Goal: Task Accomplishment & Management: Use online tool/utility

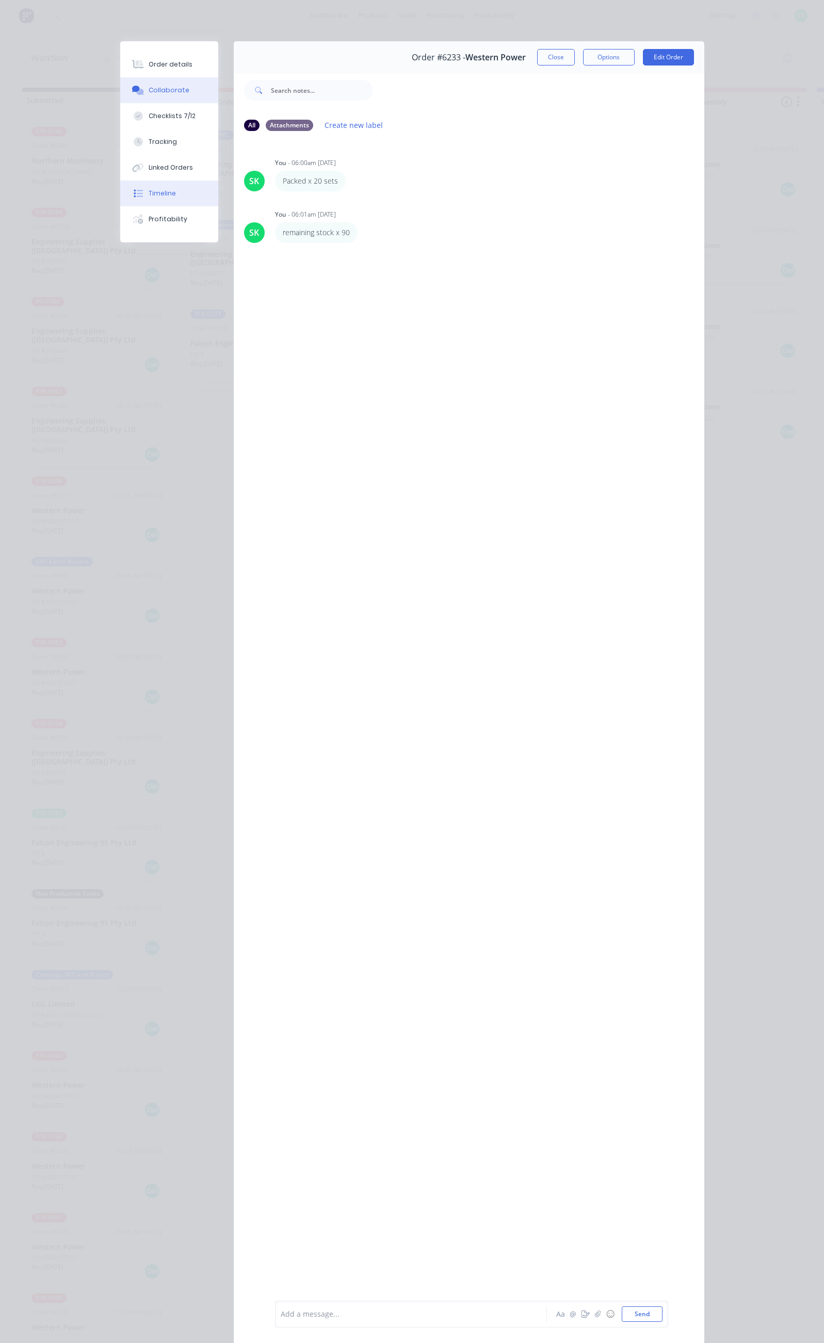
scroll to position [0, 289]
click at [575, 57] on button "Close" at bounding box center [556, 57] width 38 height 17
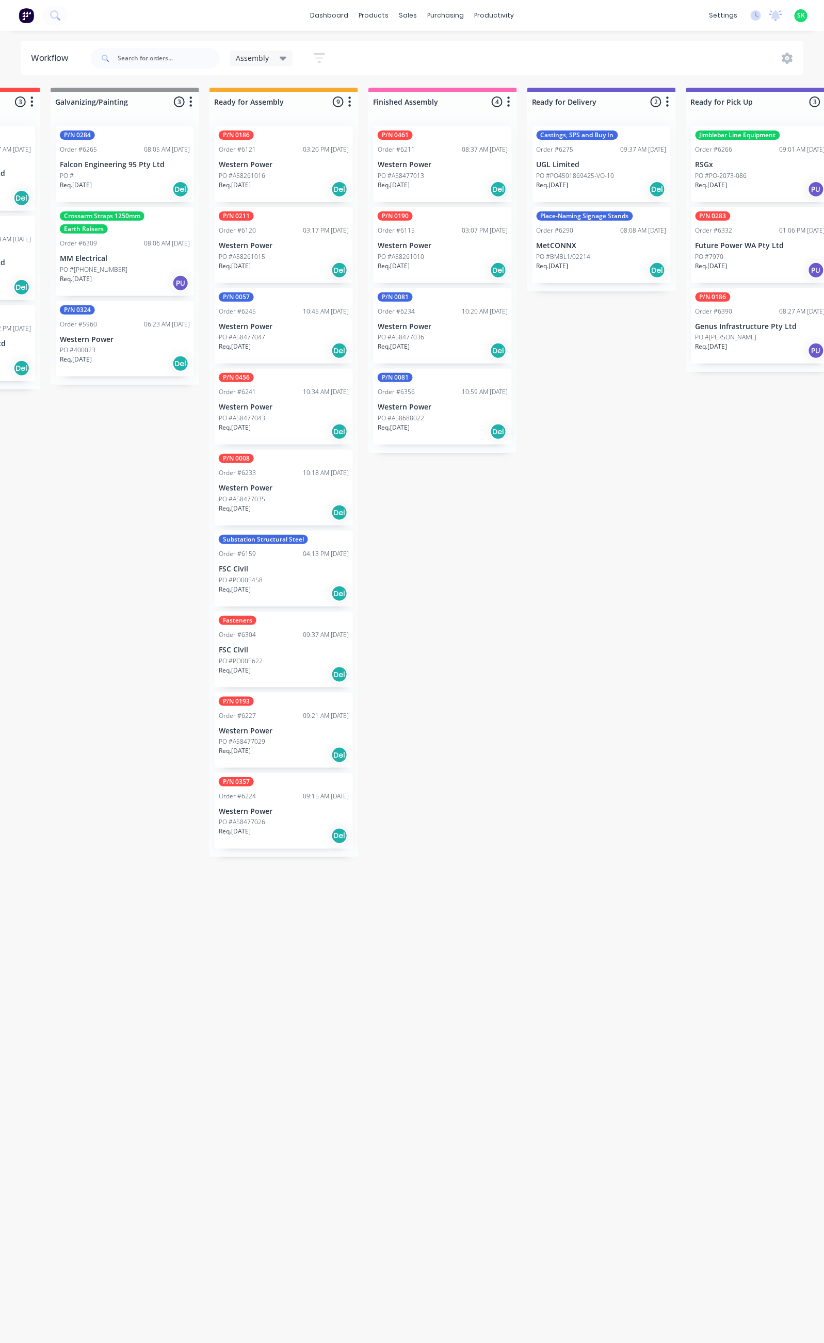
click at [776, 244] on p "Future Power WA Pty Ltd" at bounding box center [760, 245] width 130 height 9
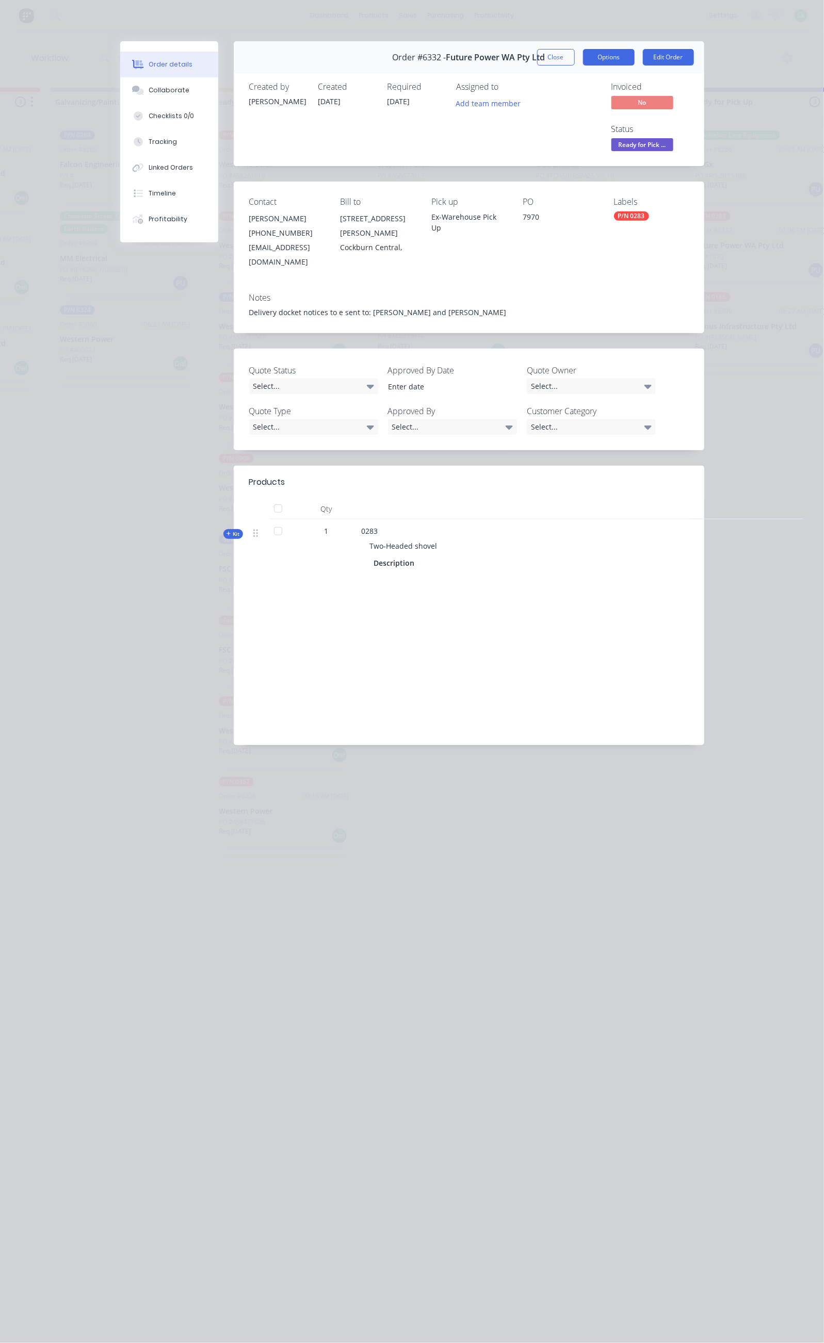
click at [634, 60] on button "Options" at bounding box center [609, 57] width 52 height 17
click at [625, 122] on div "Delivery Docket" at bounding box center [580, 125] width 90 height 15
click at [625, 123] on div "Standard" at bounding box center [580, 125] width 90 height 15
click at [575, 50] on button "Close" at bounding box center [556, 57] width 38 height 17
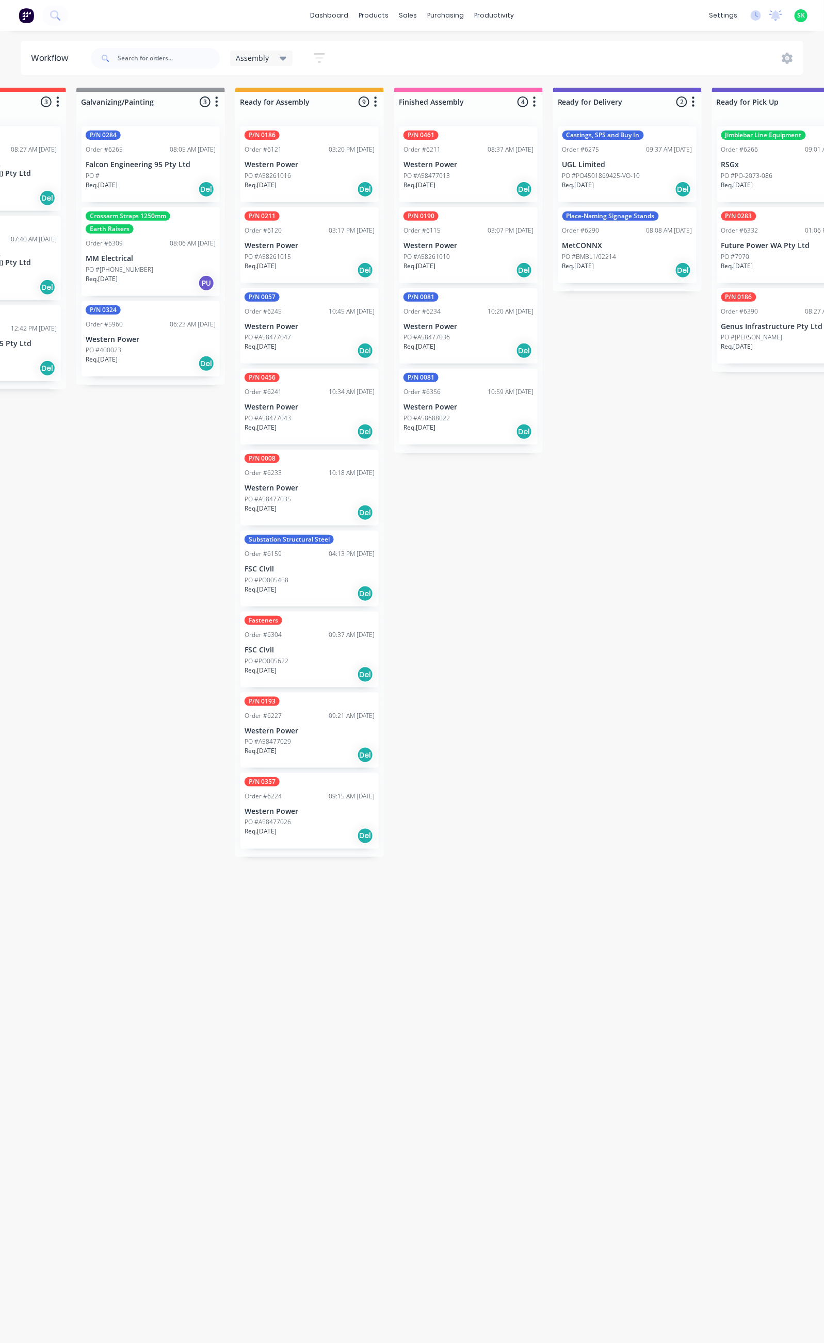
scroll to position [0, 194]
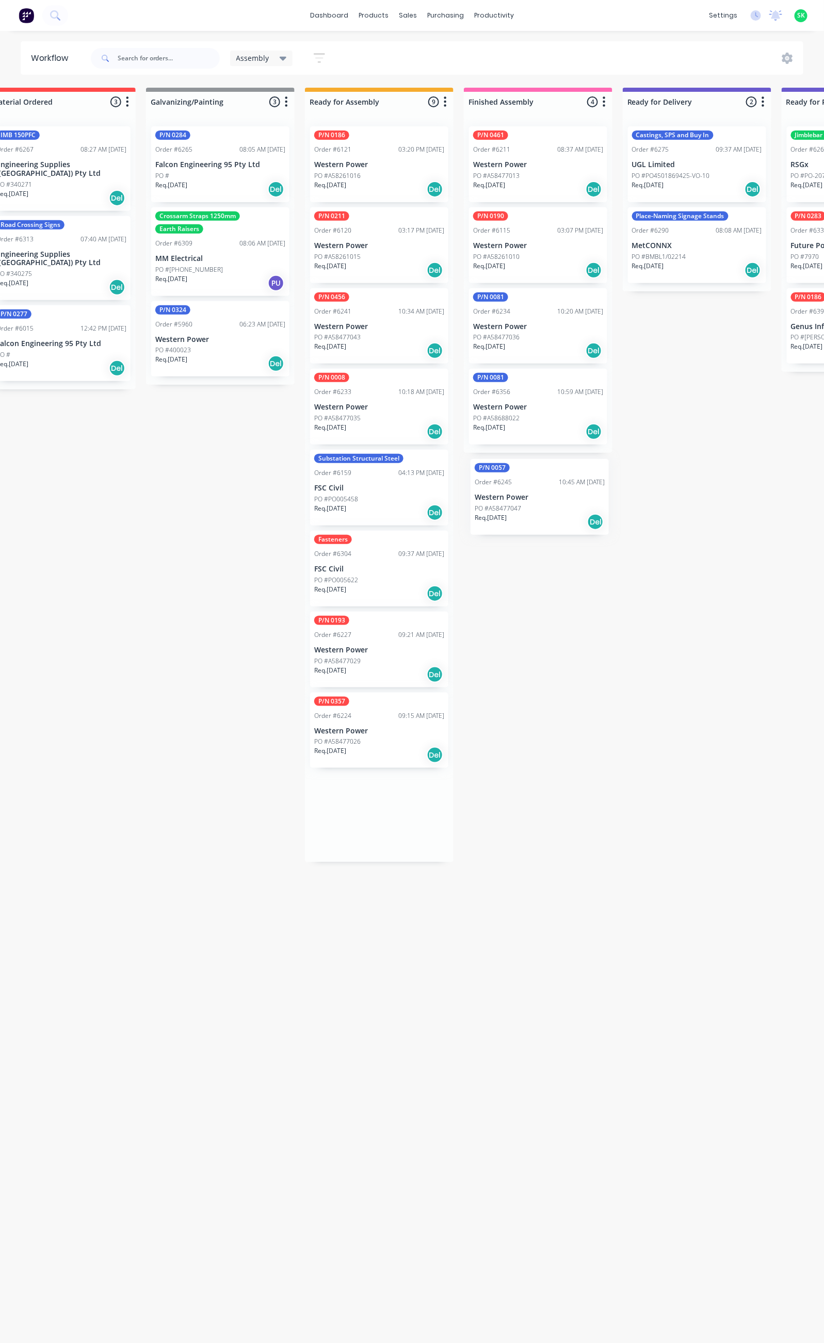
drag, startPoint x: 359, startPoint y: 313, endPoint x: 528, endPoint y: 488, distance: 243.3
click at [528, 488] on div "Submitted 69 Status colour #273444 hex #273444 Save Cancel Summaries Total orde…" at bounding box center [733, 711] width 1870 height 1246
drag, startPoint x: 437, startPoint y: 345, endPoint x: 488, endPoint y: 353, distance: 51.7
click at [488, 353] on div "Submitted 69 Status colour #273444 hex #273444 Save Cancel Summaries Total orde…" at bounding box center [733, 711] width 1870 height 1246
click at [521, 325] on p "Western Power" at bounding box center [538, 326] width 130 height 9
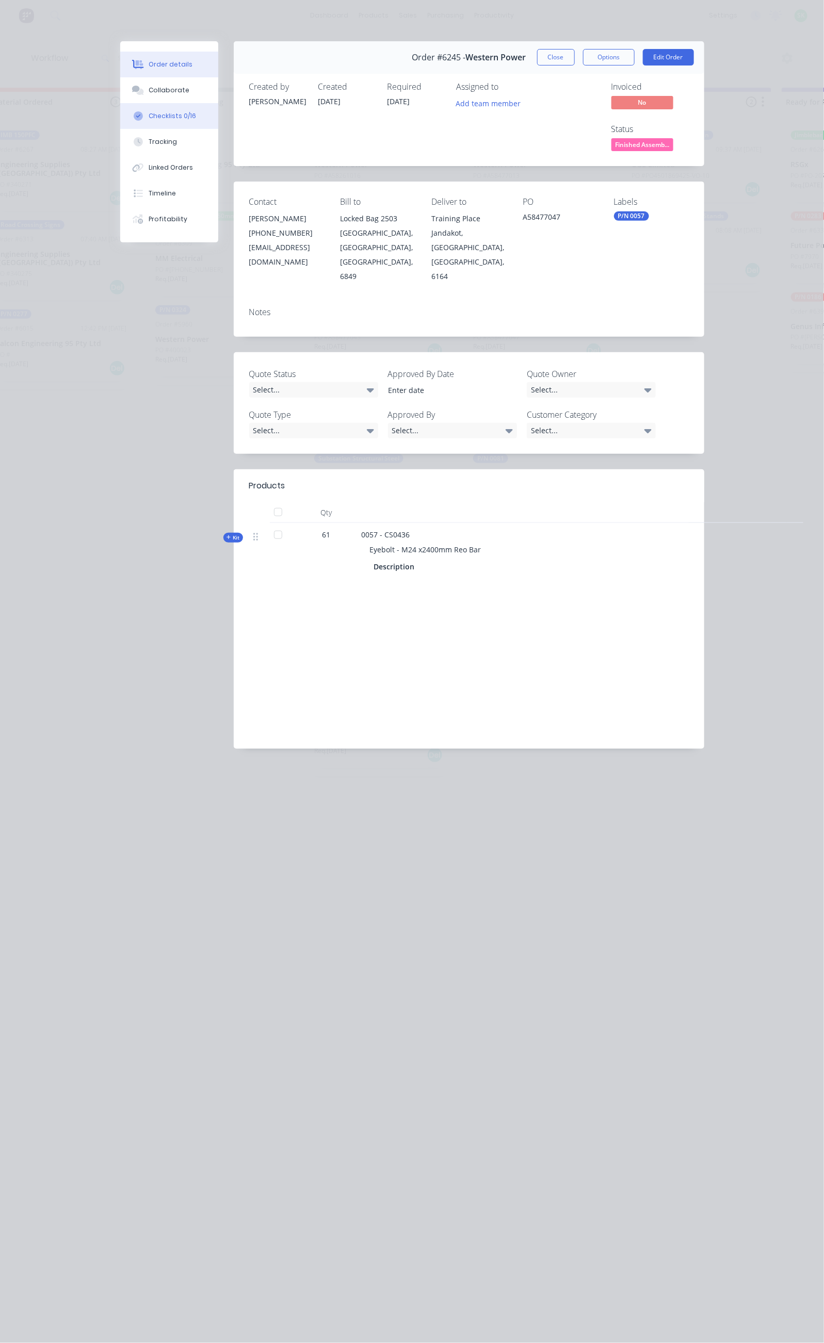
click at [120, 121] on button "Checklists 0/16" at bounding box center [169, 116] width 98 height 26
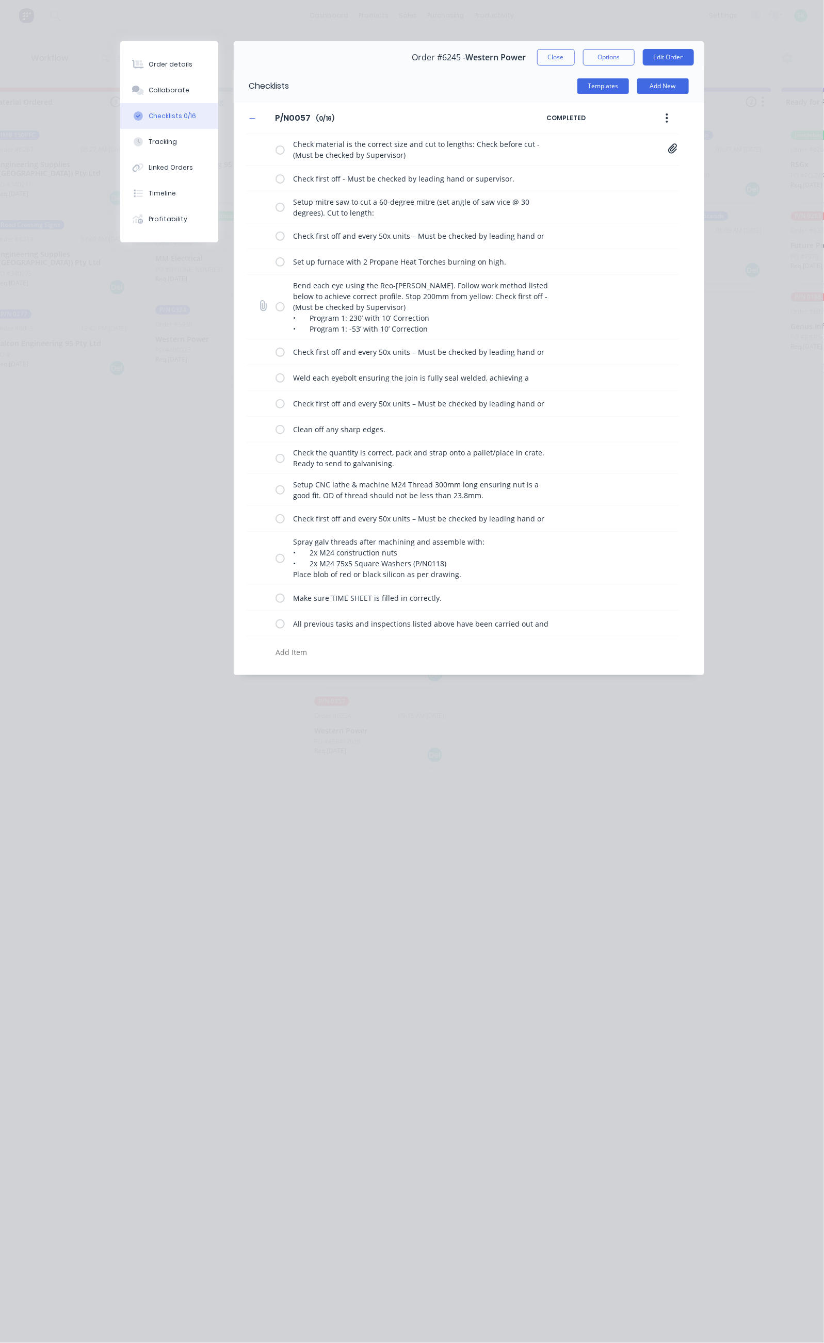
drag, startPoint x: 178, startPoint y: 306, endPoint x: 184, endPoint y: 320, distance: 15.0
click at [275, 310] on label at bounding box center [279, 306] width 9 height 11
click at [0, 0] on input "checkbox" at bounding box center [0, 0] width 0 height 0
click at [275, 353] on label at bounding box center [279, 352] width 9 height 11
click at [0, 0] on input "checkbox" at bounding box center [0, 0] width 0 height 0
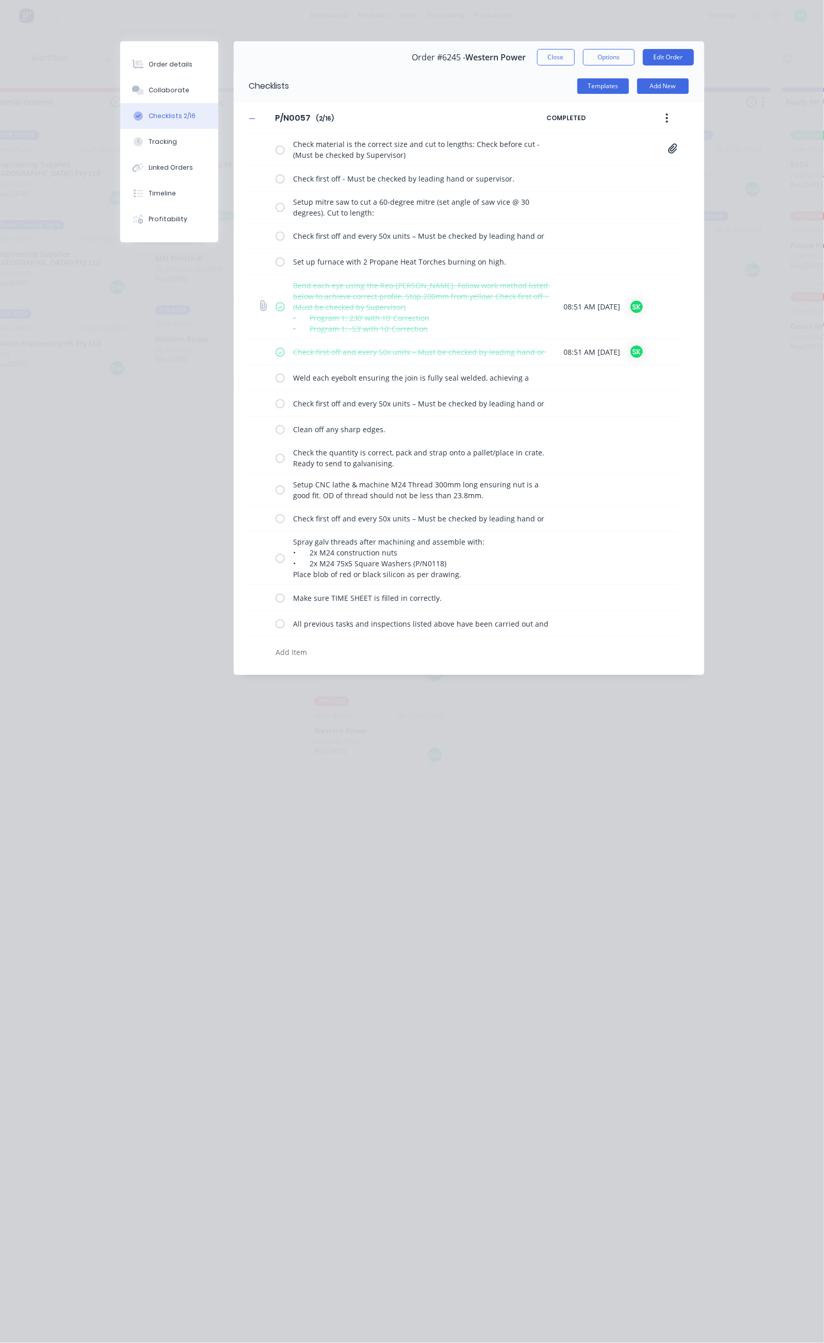
click at [275, 306] on label at bounding box center [279, 306] width 9 height 11
click at [0, 0] on input "checkbox" at bounding box center [0, 0] width 0 height 0
click at [275, 349] on label at bounding box center [279, 352] width 9 height 11
click at [0, 0] on input "checkbox" at bounding box center [0, 0] width 0 height 0
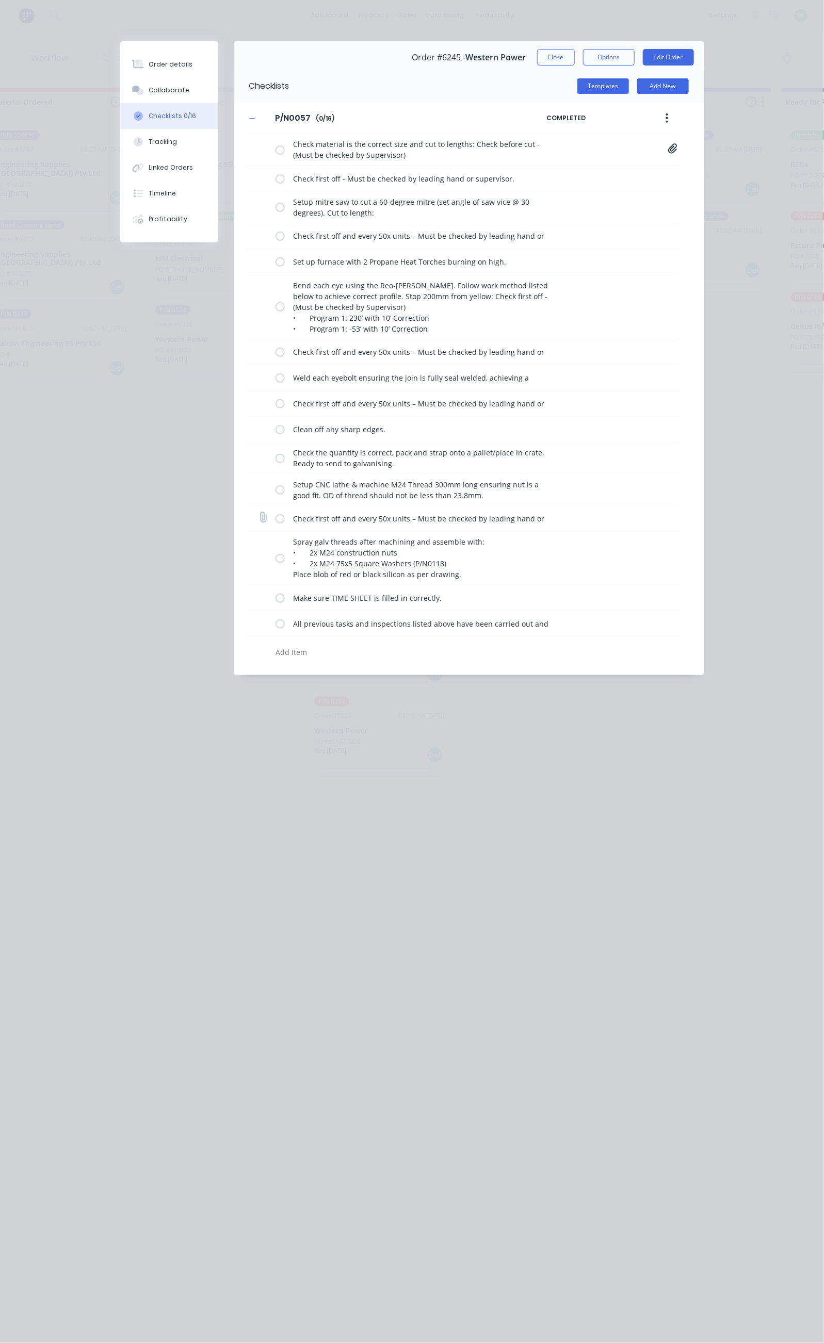
click at [275, 522] on label at bounding box center [279, 518] width 9 height 11
click at [0, 0] on input "checkbox" at bounding box center [0, 0] width 0 height 0
drag, startPoint x: 177, startPoint y: 560, endPoint x: 175, endPoint y: 579, distance: 18.7
click at [275, 562] on label at bounding box center [279, 558] width 9 height 11
click at [0, 0] on input "checkbox" at bounding box center [0, 0] width 0 height 0
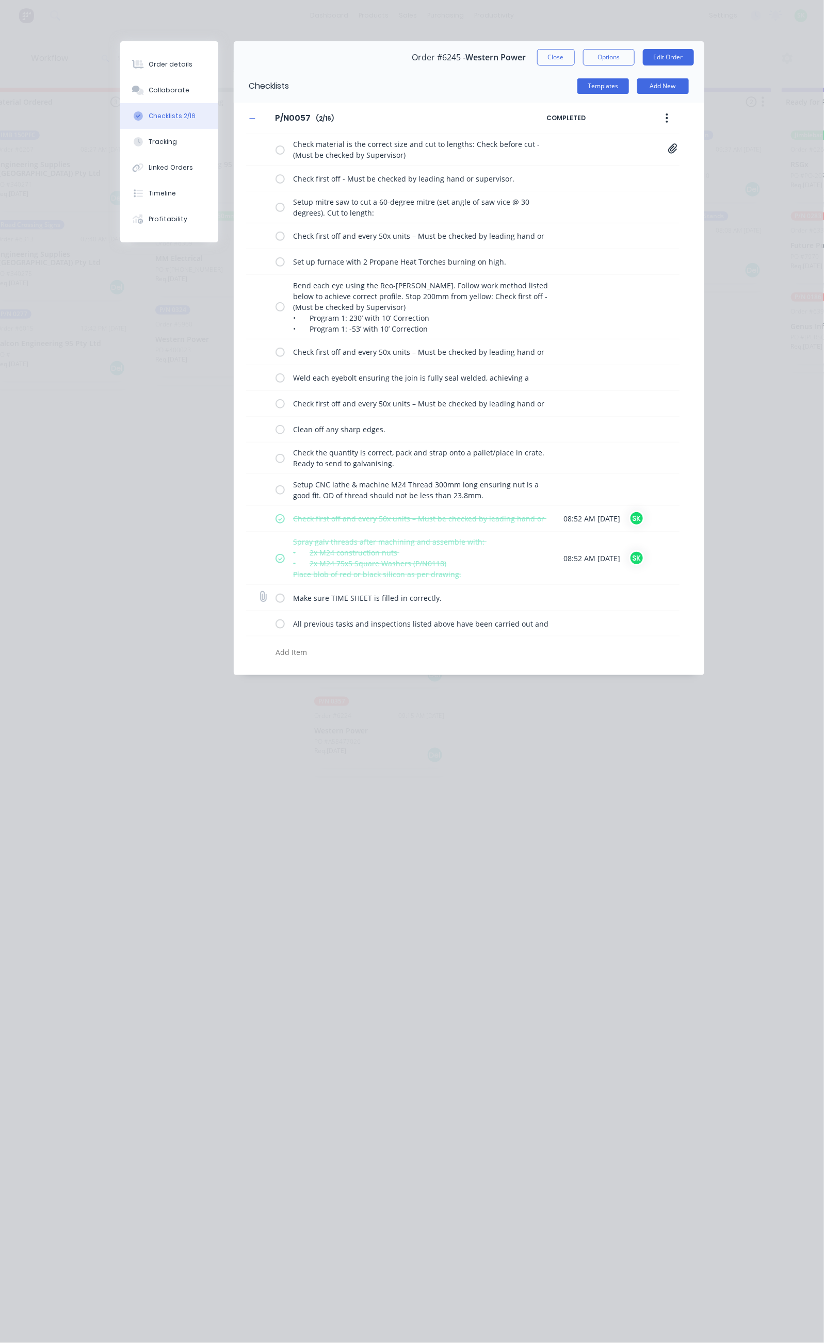
click at [275, 599] on label at bounding box center [279, 597] width 9 height 11
click at [0, 0] on input "checkbox" at bounding box center [0, 0] width 0 height 0
click at [275, 626] on label at bounding box center [279, 623] width 9 height 11
click at [0, 0] on input "checkbox" at bounding box center [0, 0] width 0 height 0
type textarea "x"
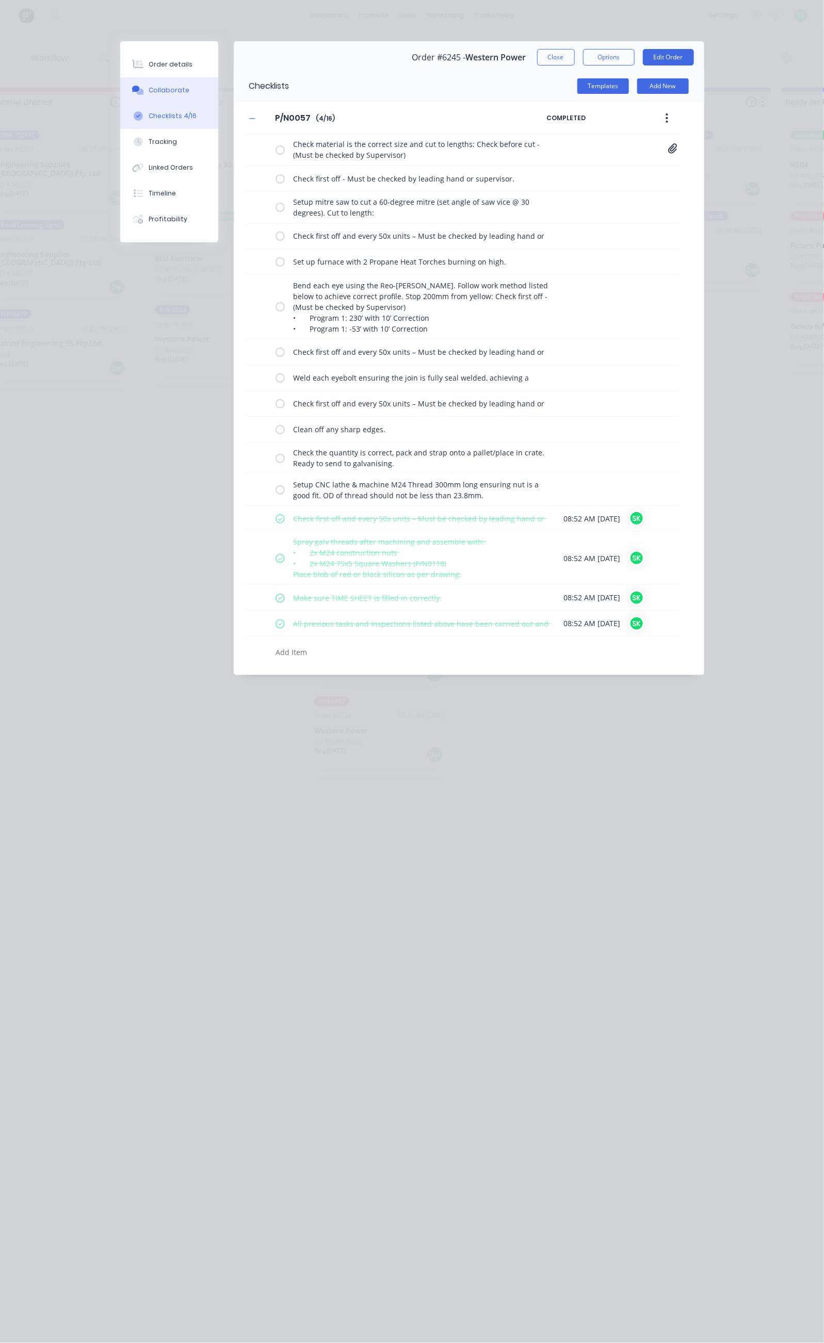
click at [120, 95] on button "Collaborate" at bounding box center [169, 90] width 98 height 26
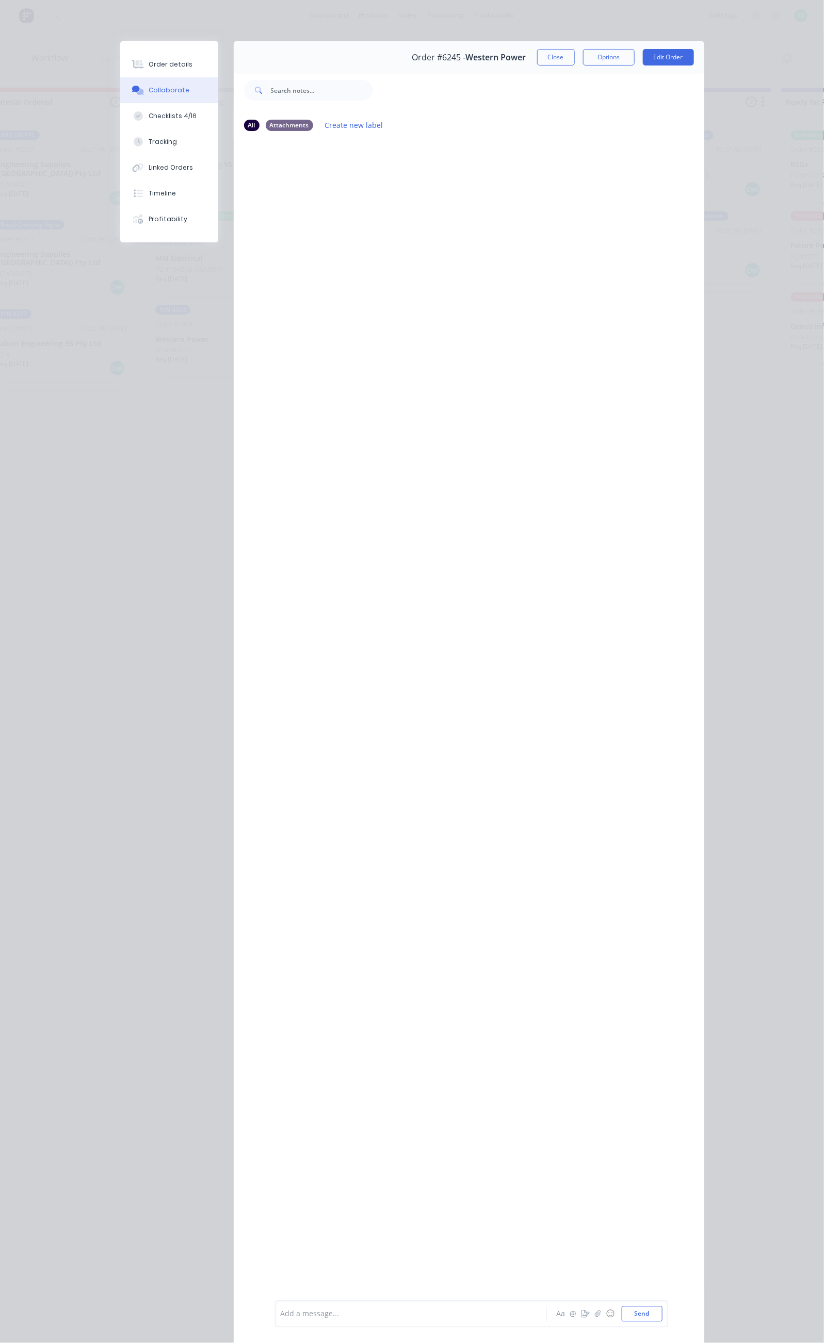
click at [275, 1322] on div "Add a message... Aa @ ☺ Send" at bounding box center [471, 1314] width 393 height 27
click at [281, 1320] on div "Add a message..." at bounding box center [414, 1313] width 266 height 15
click at [662, 1311] on button "Send" at bounding box center [641, 1313] width 41 height 15
click at [575, 50] on button "Close" at bounding box center [556, 57] width 38 height 17
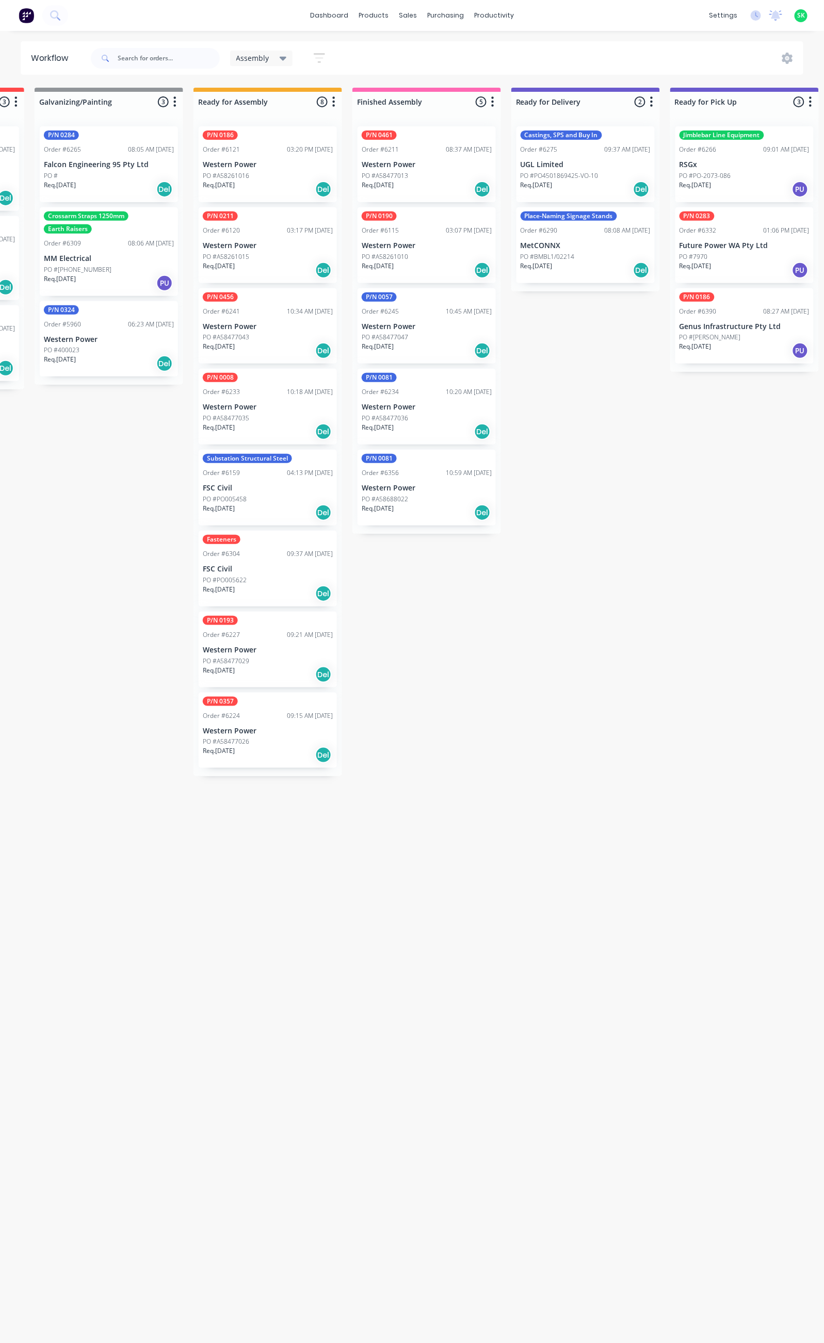
scroll to position [0, 311]
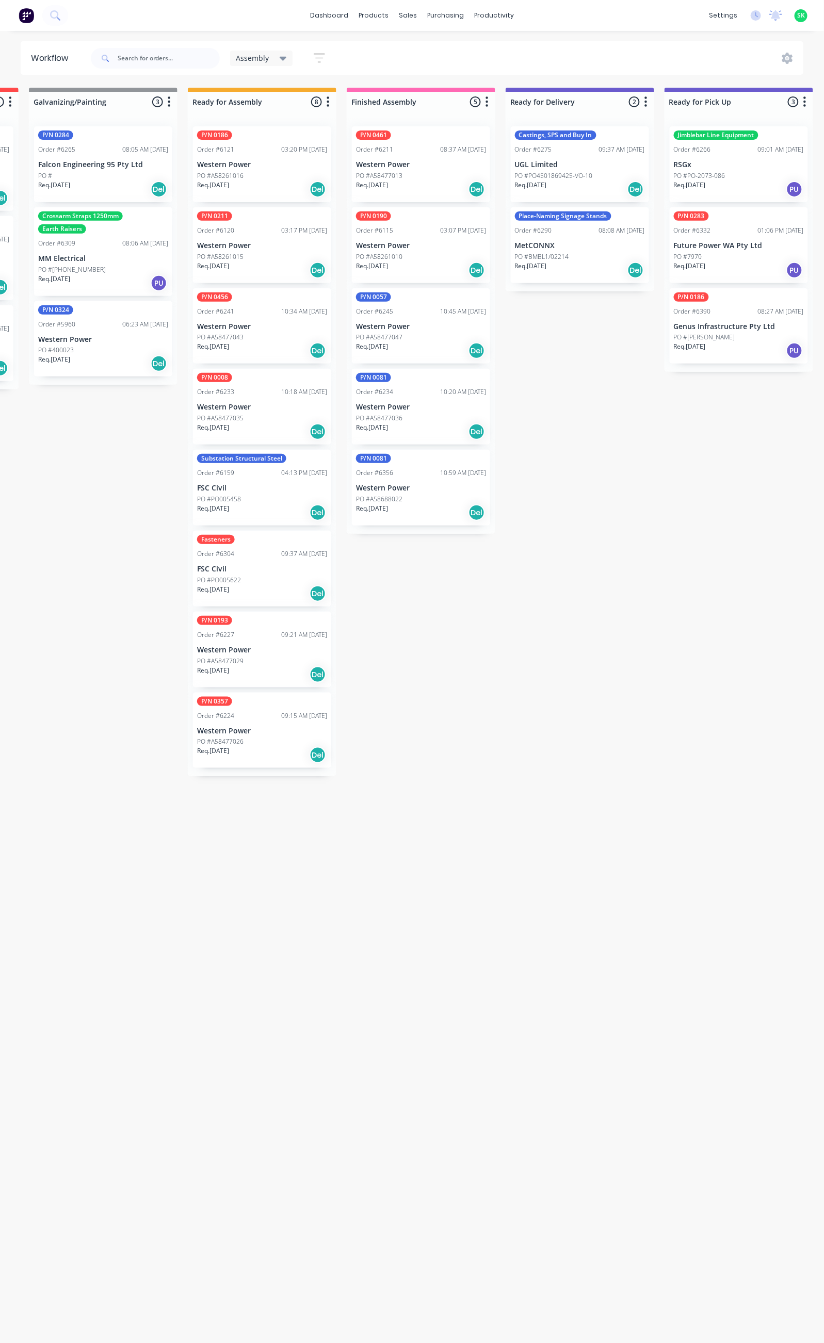
click at [579, 155] on div "Castings, SPS and Buy In Order #6275 09:37 AM 04/09/25 UGL Limited PO #PO450186…" at bounding box center [580, 164] width 138 height 76
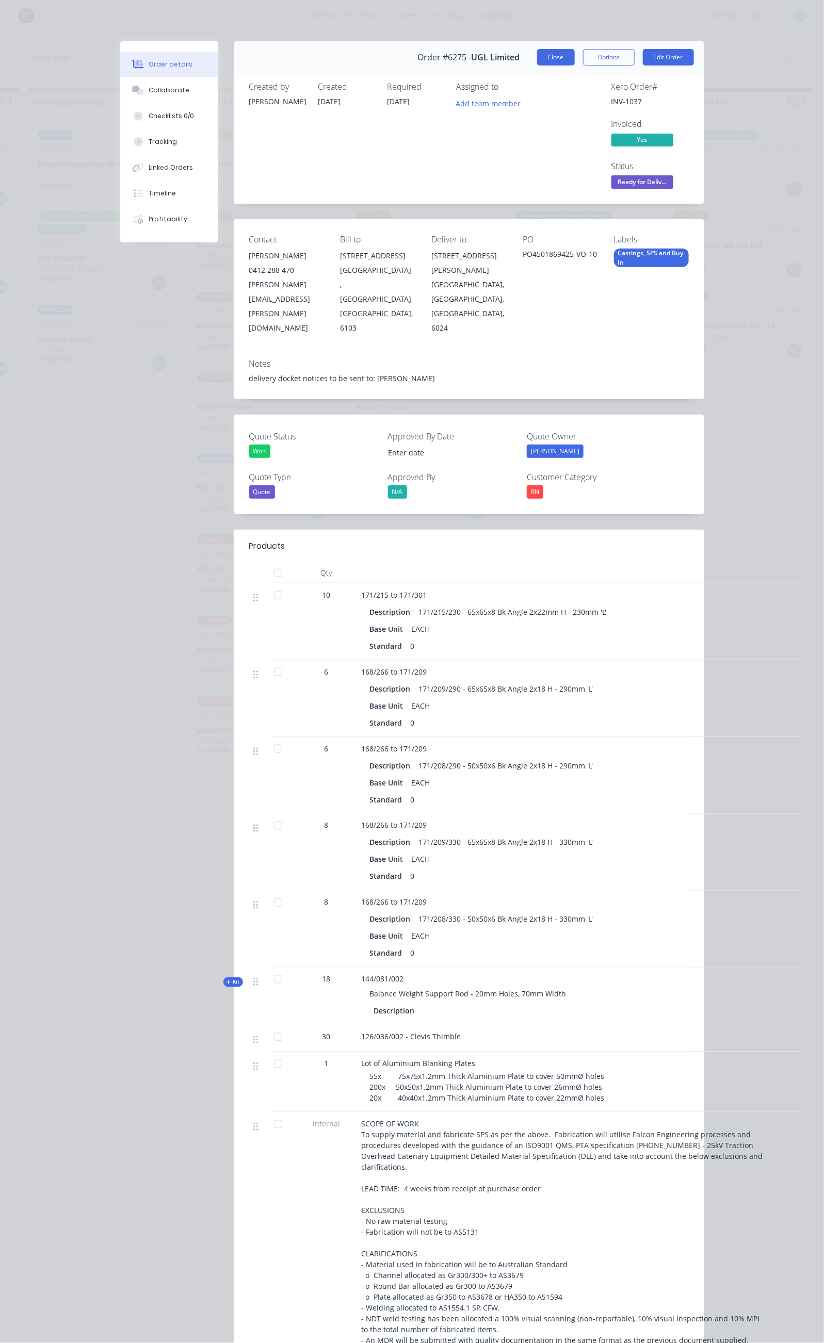
click at [575, 53] on button "Close" at bounding box center [556, 57] width 38 height 17
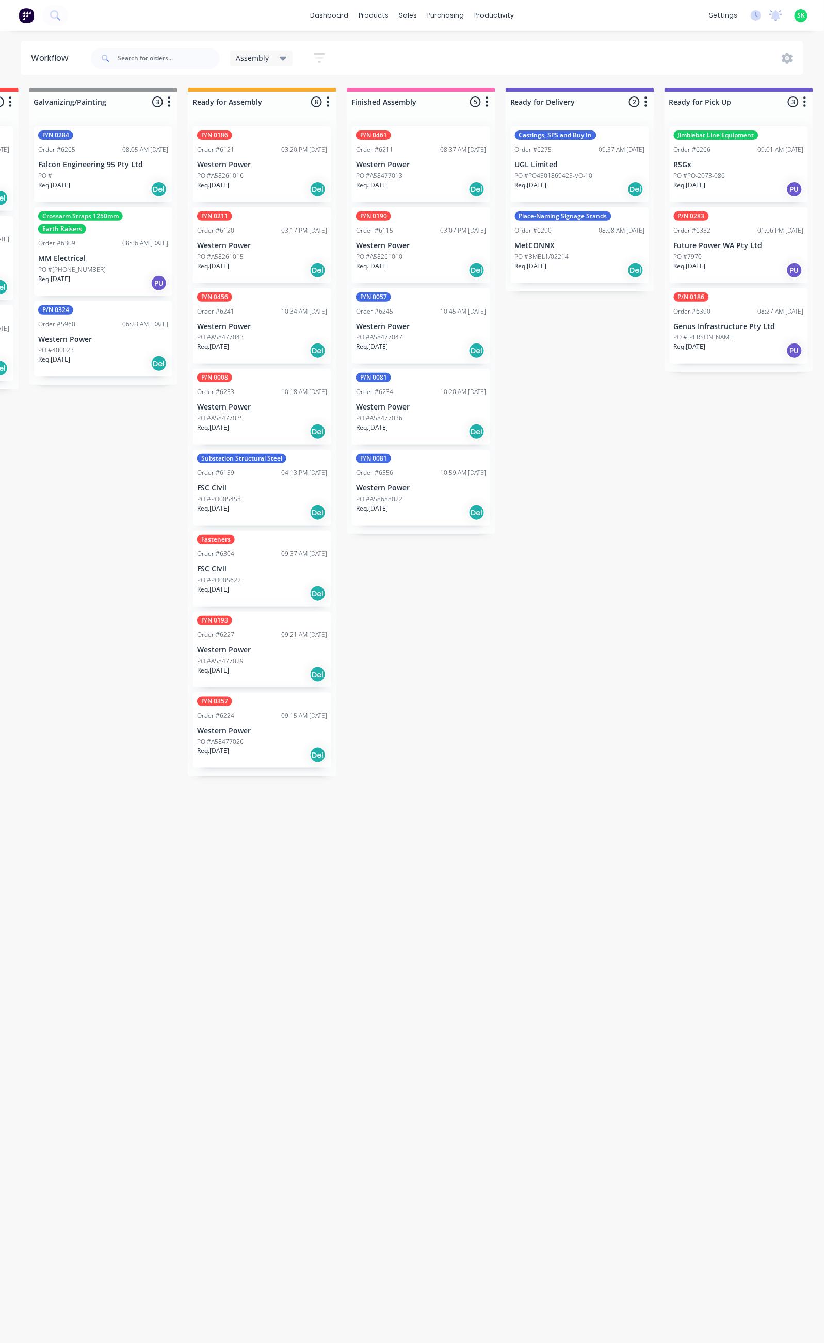
click at [407, 322] on p "Western Power" at bounding box center [421, 326] width 130 height 9
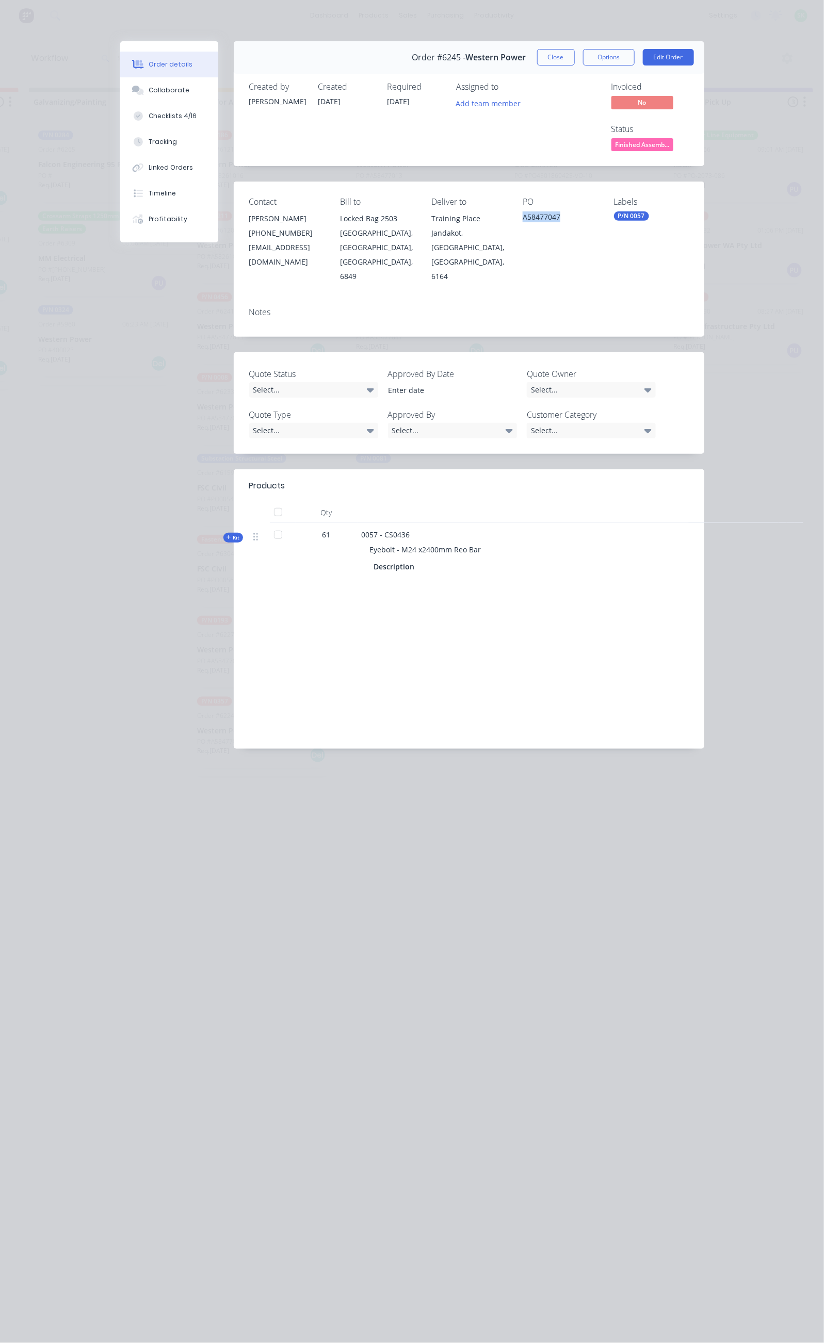
drag, startPoint x: 581, startPoint y: 174, endPoint x: 539, endPoint y: 183, distance: 42.7
click at [539, 183] on div "Contact Brandon Klein (08) 9411 7786 bklein@westernpower.com.au Bill to Locked …" at bounding box center [469, 240] width 470 height 117
copy div "A58477047"
click at [575, 60] on button "Close" at bounding box center [556, 57] width 38 height 17
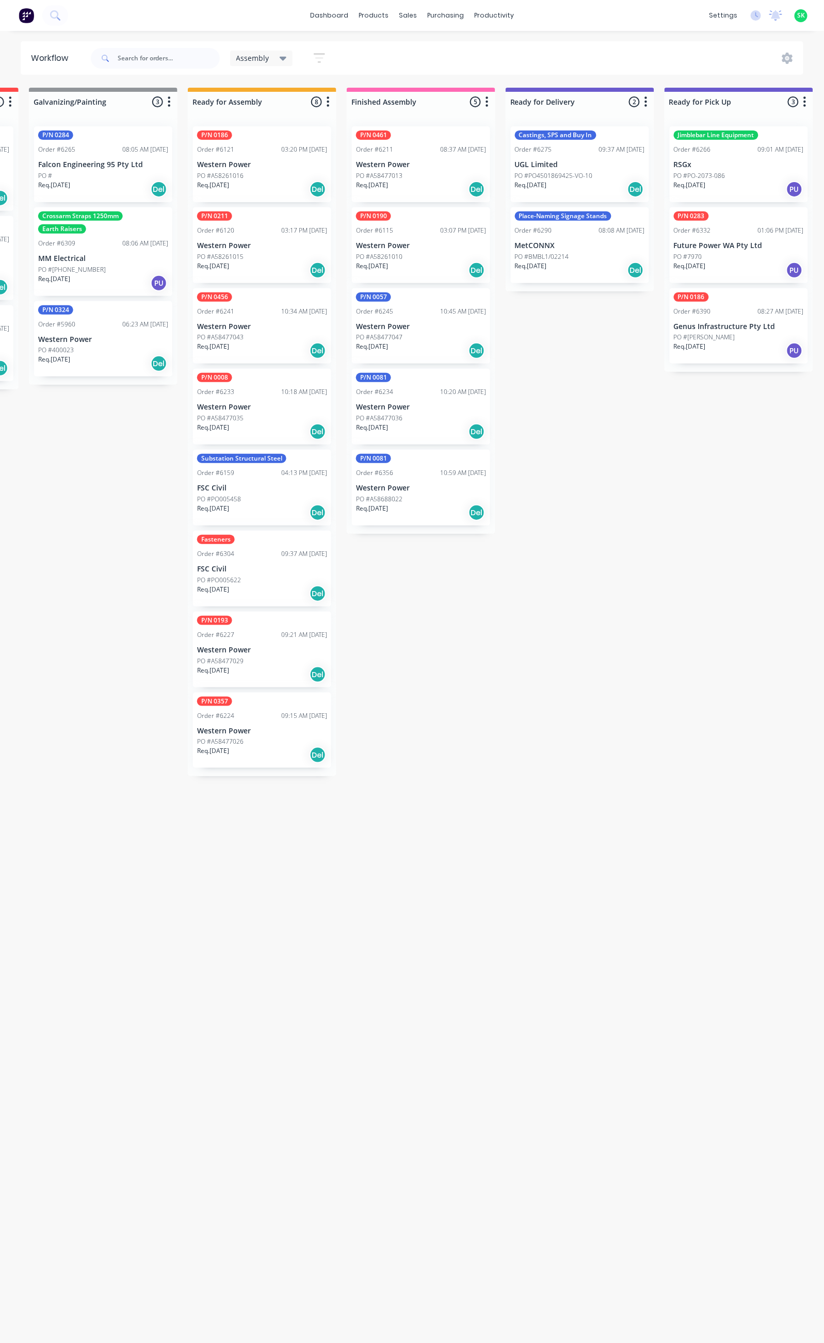
click at [272, 237] on div "P/N 0211 Order #6120 03:17 PM 15/07/25 Western Power PO #A58261015 Req. 13/10/2…" at bounding box center [262, 245] width 138 height 76
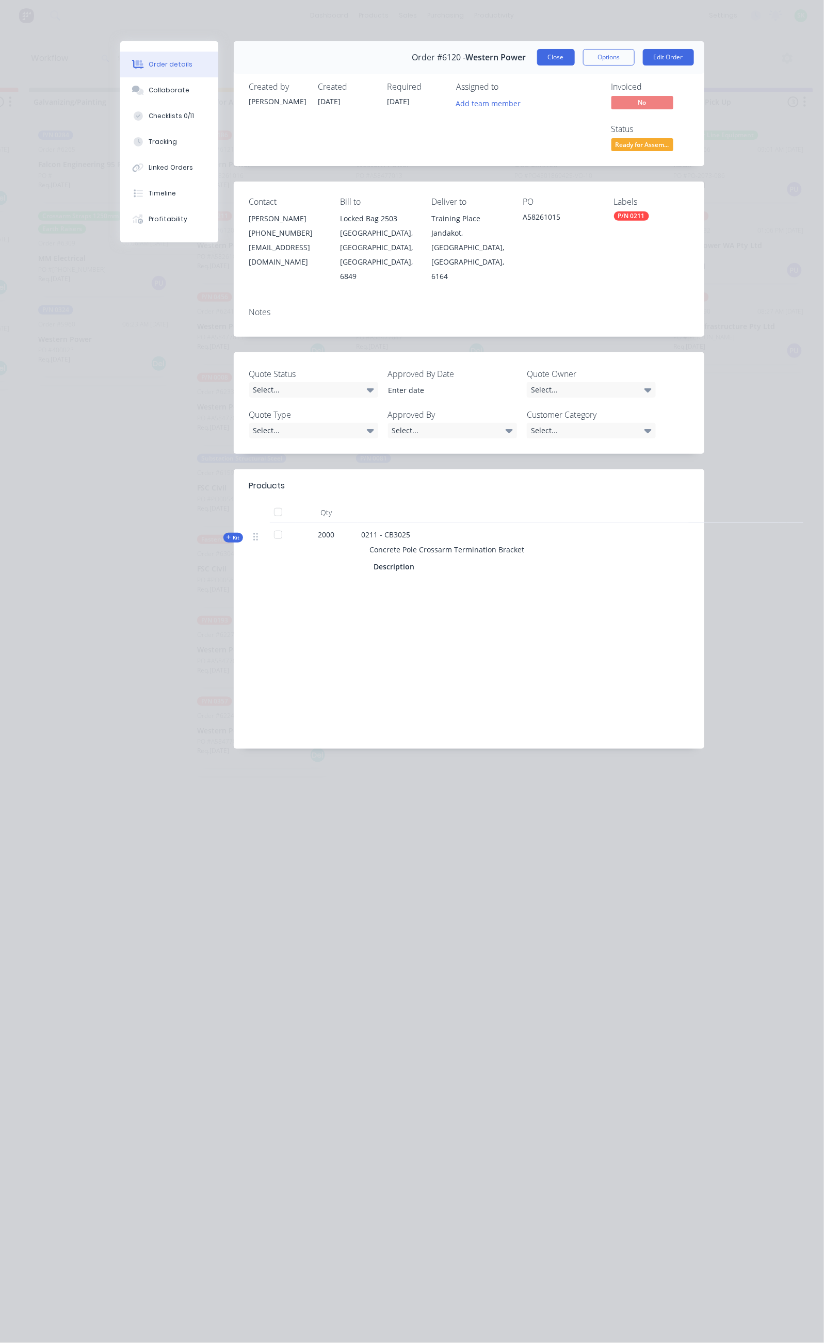
click at [575, 52] on button "Close" at bounding box center [556, 57] width 38 height 17
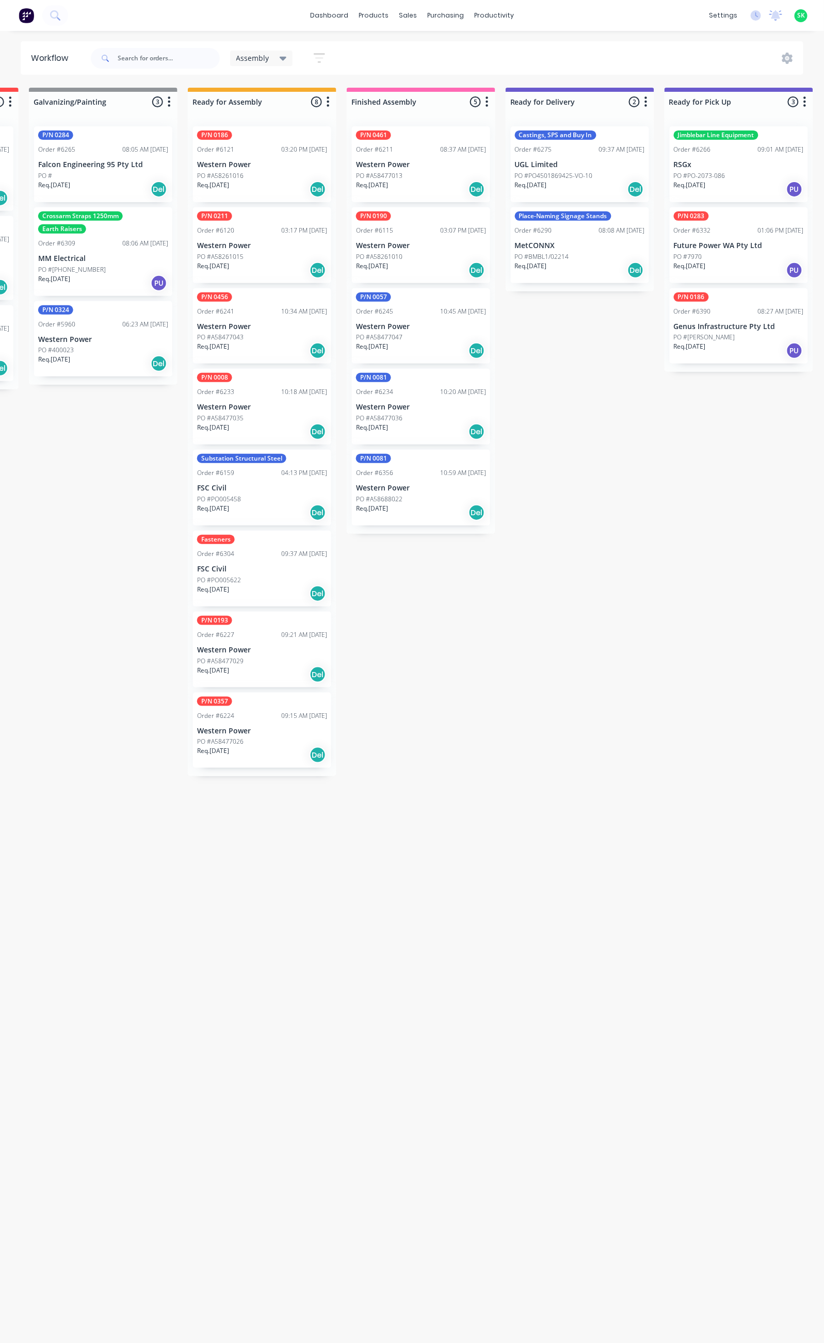
click at [427, 321] on div "P/N 0057 Order #6245 10:45 AM 19/08/25 Western Power PO #A58477047 Req. 17/10/2…" at bounding box center [421, 326] width 138 height 76
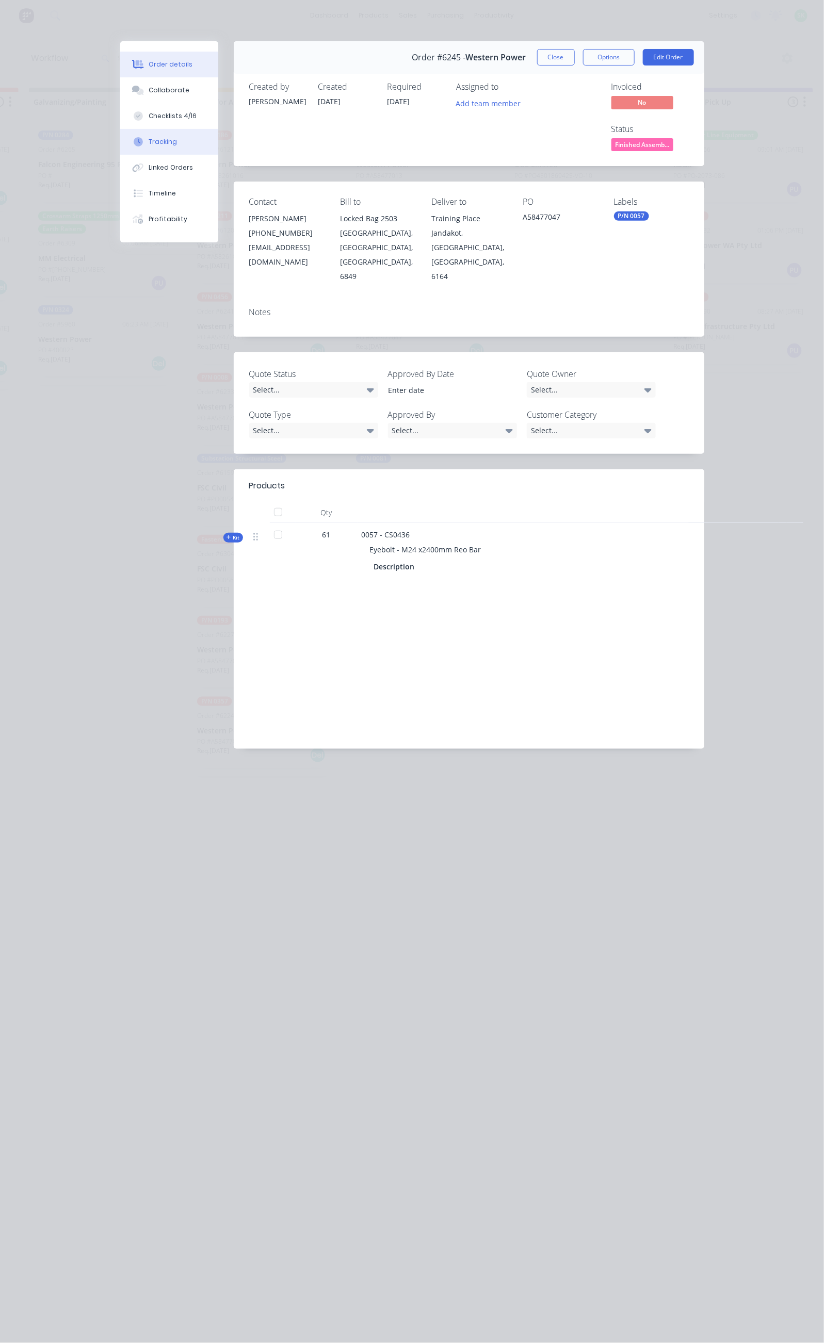
click at [120, 134] on button "Tracking" at bounding box center [169, 142] width 98 height 26
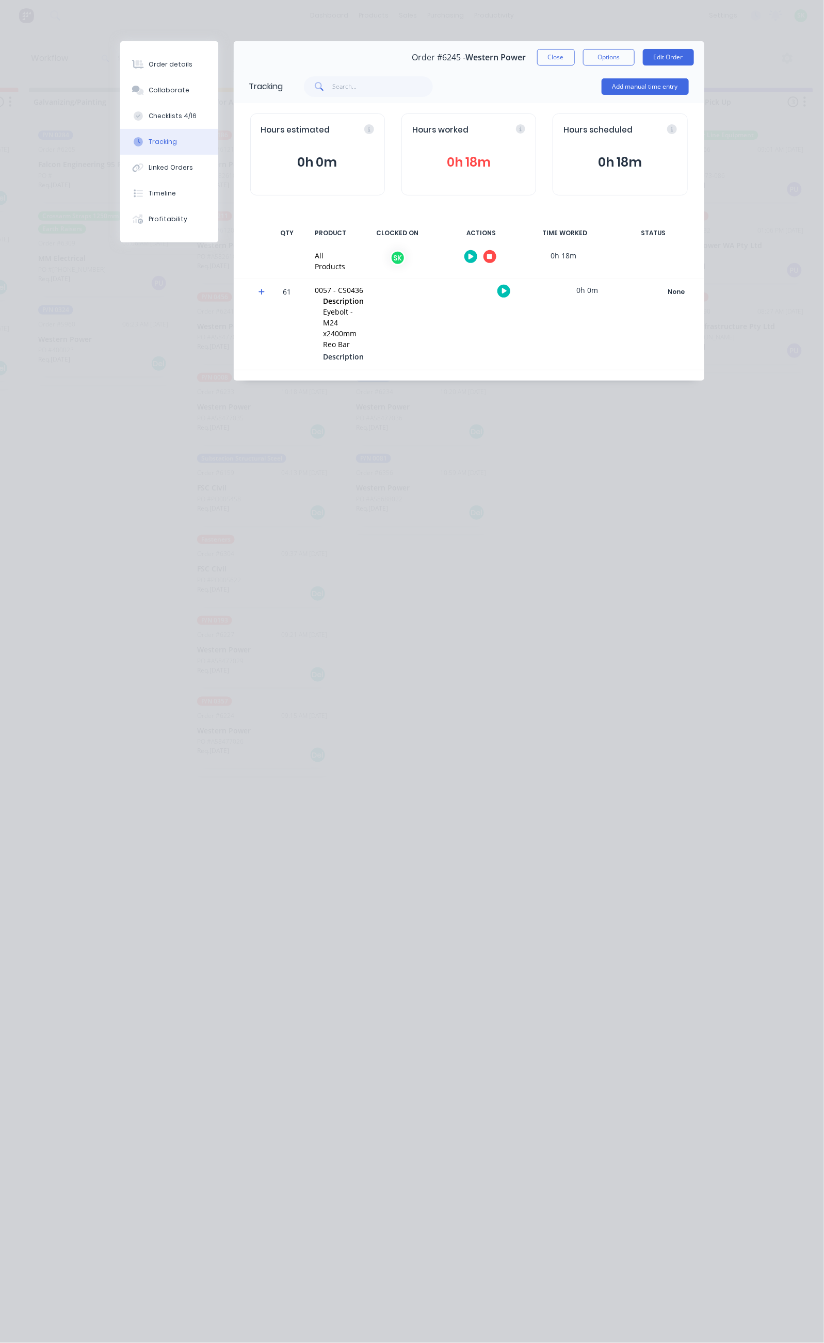
click at [492, 257] on icon "button" at bounding box center [489, 256] width 5 height 5
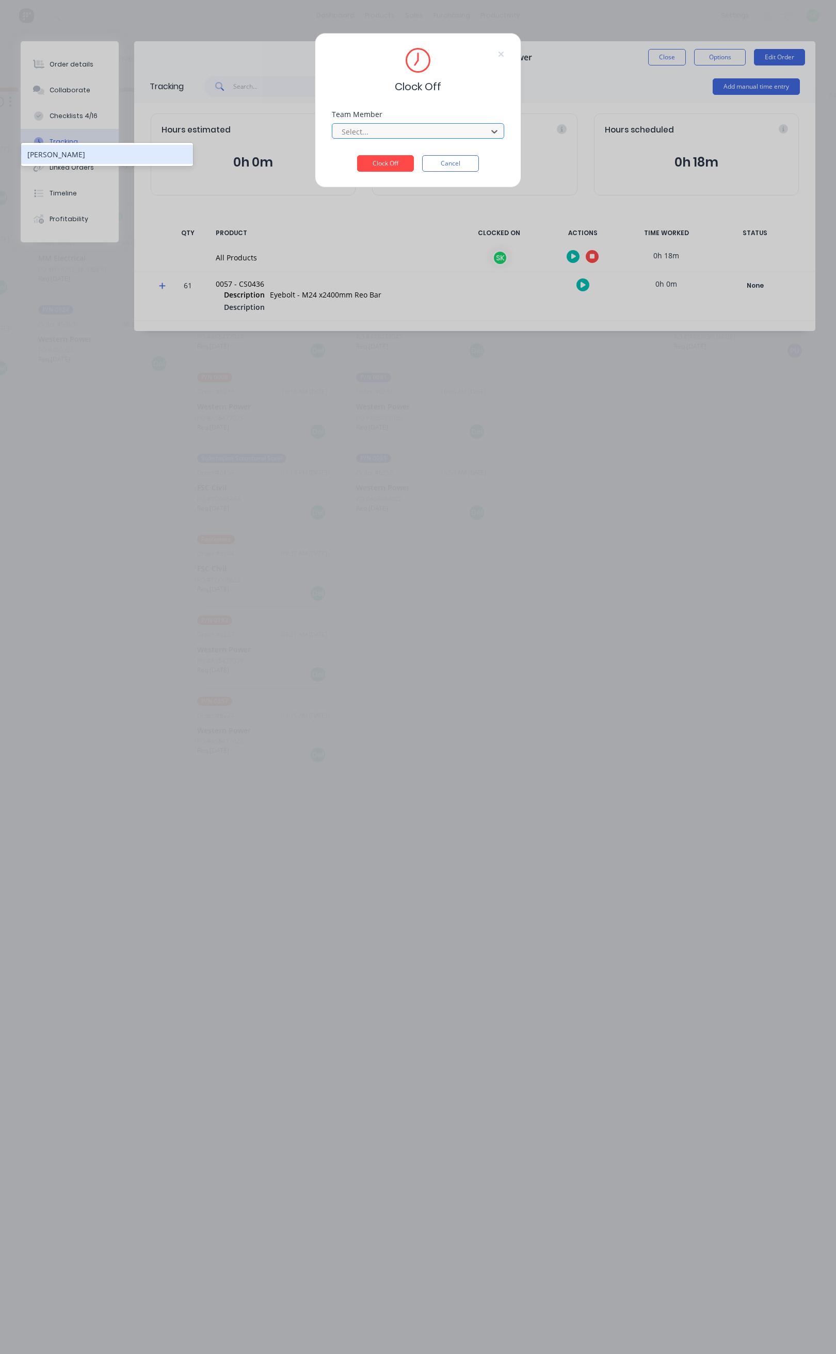
click at [448, 124] on div "Select..." at bounding box center [411, 131] width 148 height 15
click at [126, 160] on div "[PERSON_NAME]" at bounding box center [107, 154] width 172 height 19
click at [381, 162] on button "Clock Off" at bounding box center [385, 163] width 57 height 17
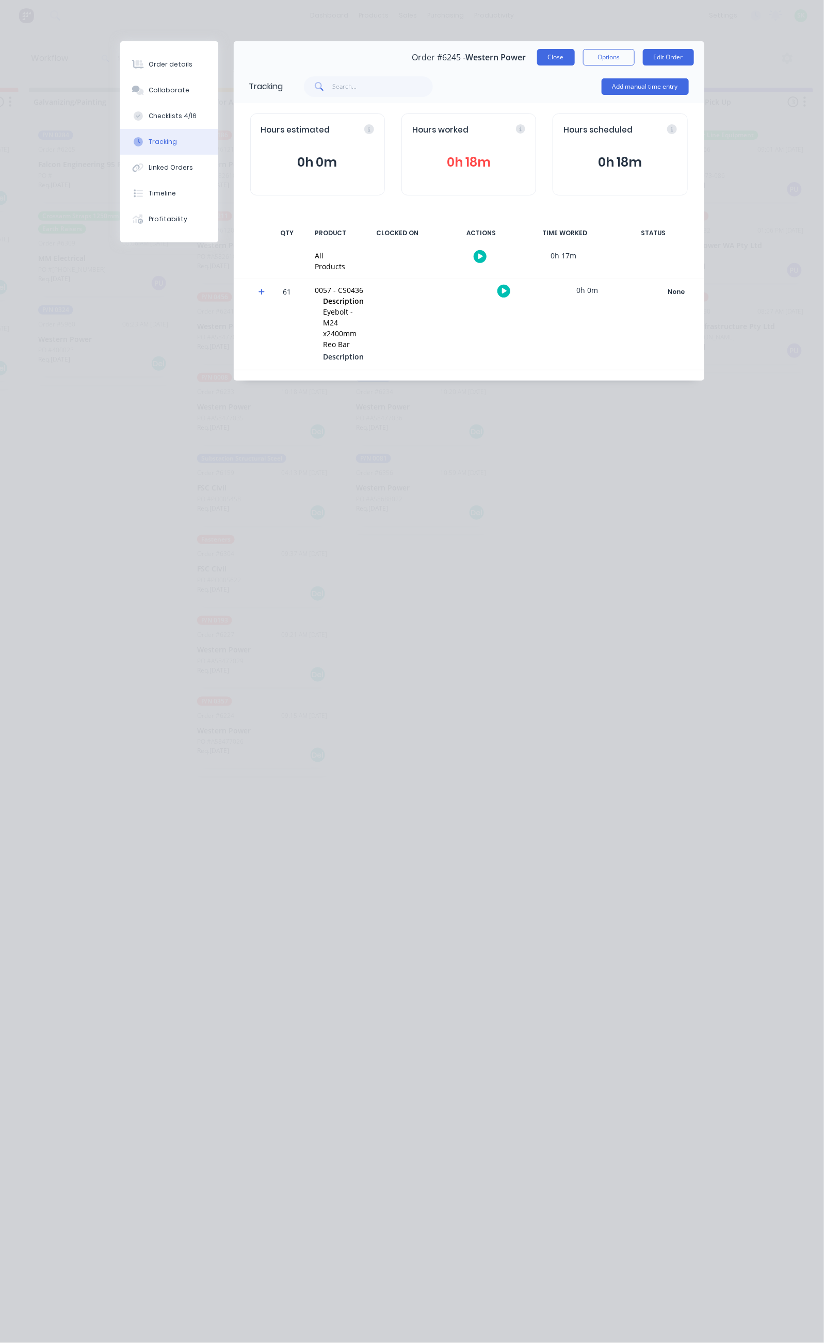
click at [575, 57] on button "Close" at bounding box center [556, 57] width 38 height 17
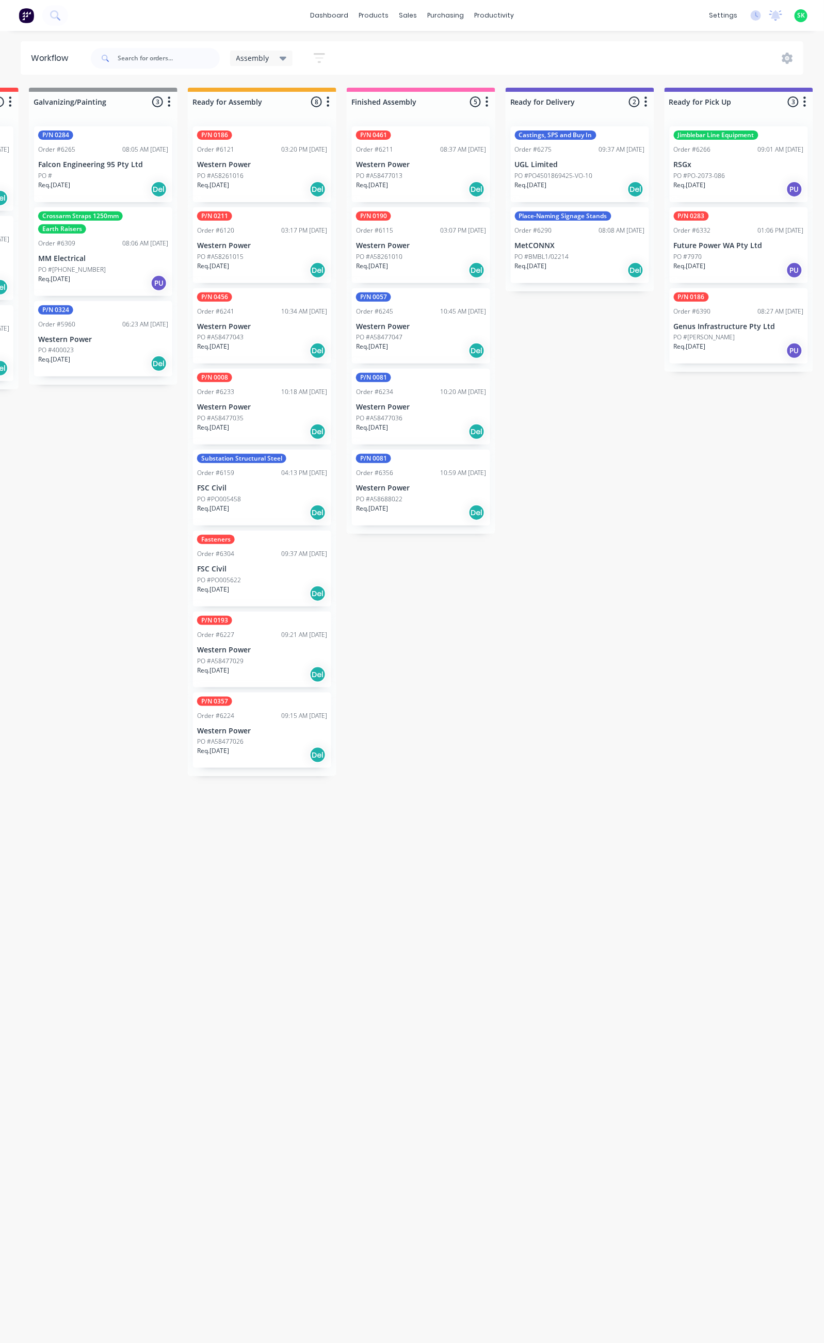
click at [262, 241] on p "Western Power" at bounding box center [262, 245] width 130 height 9
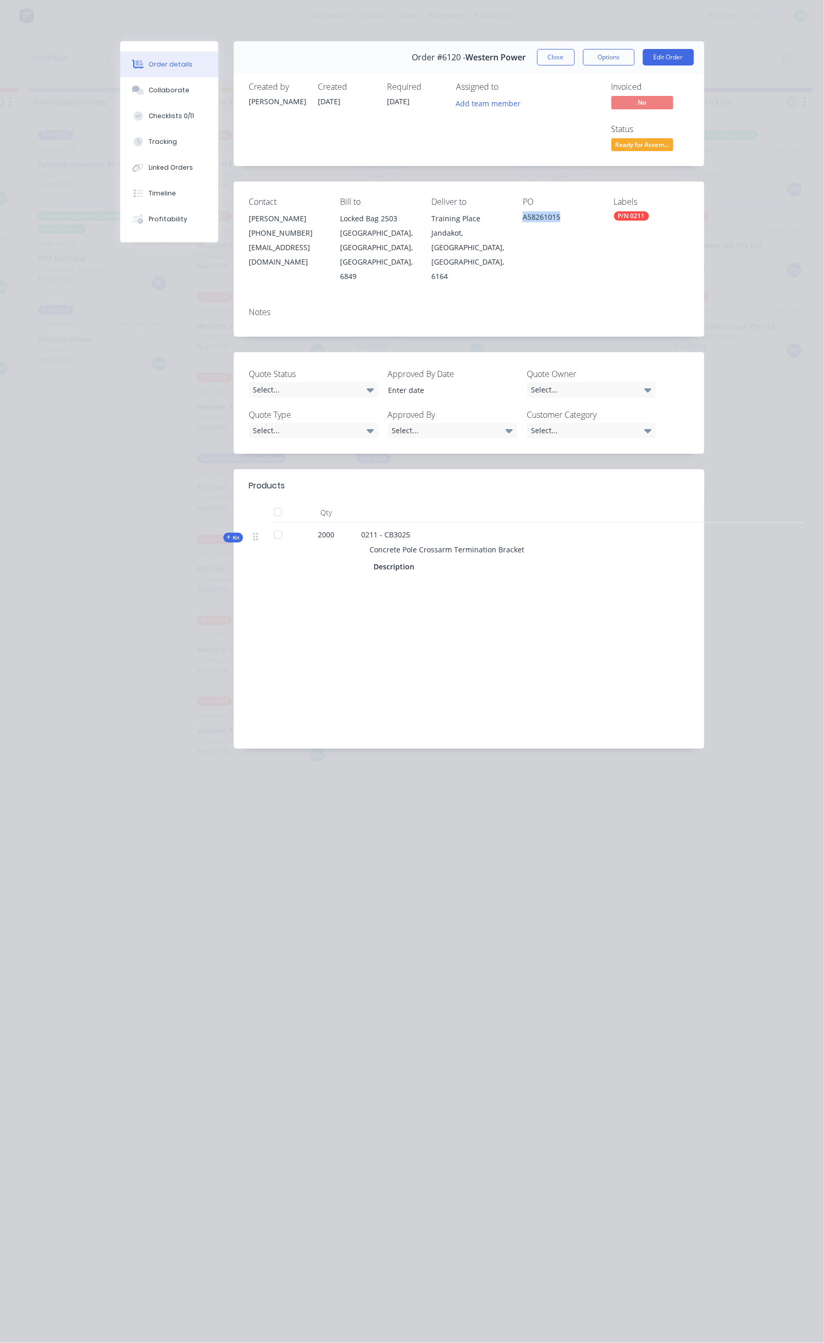
drag, startPoint x: 590, startPoint y: 175, endPoint x: 539, endPoint y: 180, distance: 50.8
click at [539, 182] on div "Contact Brandon Klein (08) 9411 7786 bklein@westernpower.com.au Bill to Locked …" at bounding box center [469, 240] width 470 height 117
copy div "A58261015"
drag, startPoint x: 653, startPoint y: 53, endPoint x: 483, endPoint y: 90, distance: 174.7
click at [575, 53] on button "Close" at bounding box center [556, 57] width 38 height 17
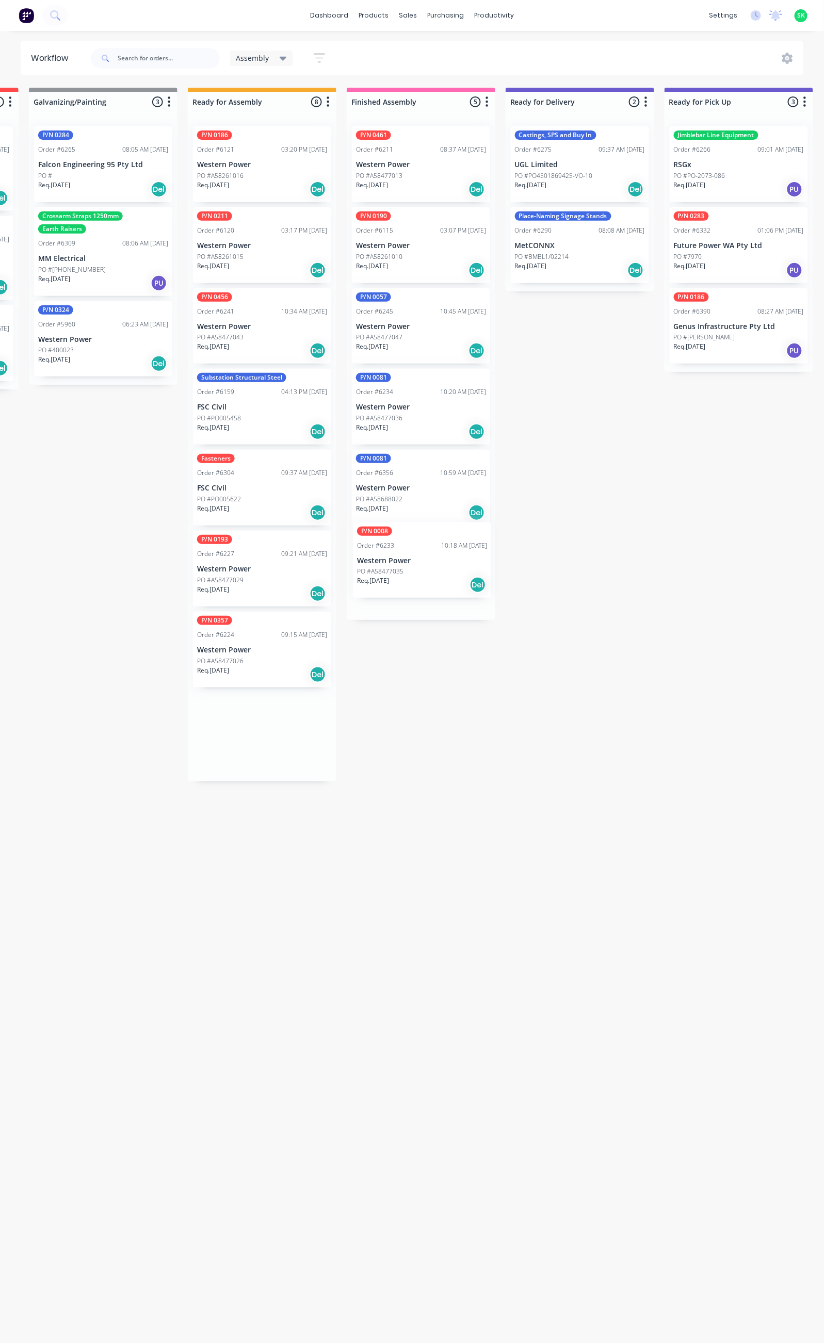
drag, startPoint x: 257, startPoint y: 404, endPoint x: 421, endPoint y: 559, distance: 225.9
click at [421, 559] on div "Submitted 69 Status colour #273444 hex #273444 Save Cancel Summaries Total orde…" at bounding box center [616, 711] width 1870 height 1246
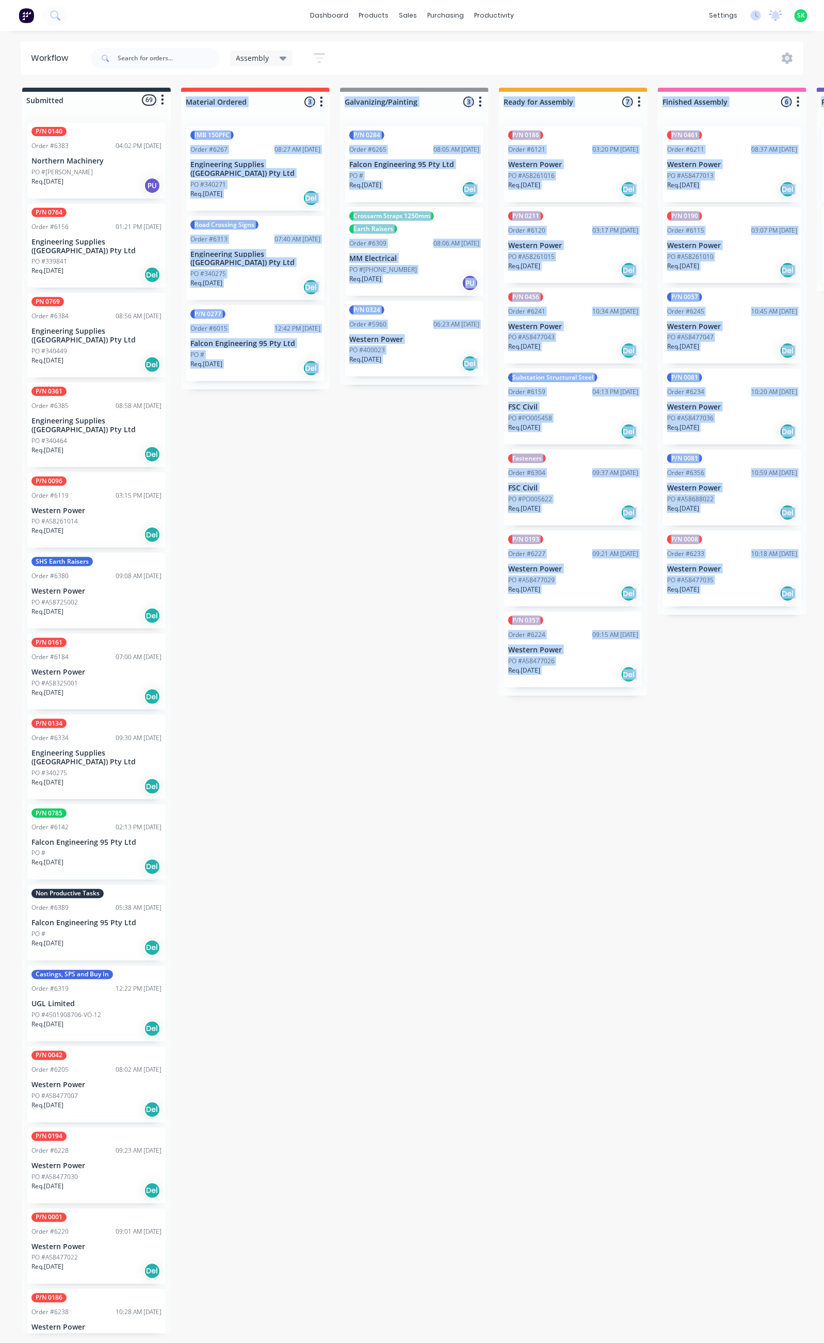
scroll to position [2, 0]
drag, startPoint x: 353, startPoint y: 1342, endPoint x: 378, endPoint y: 1339, distance: 25.5
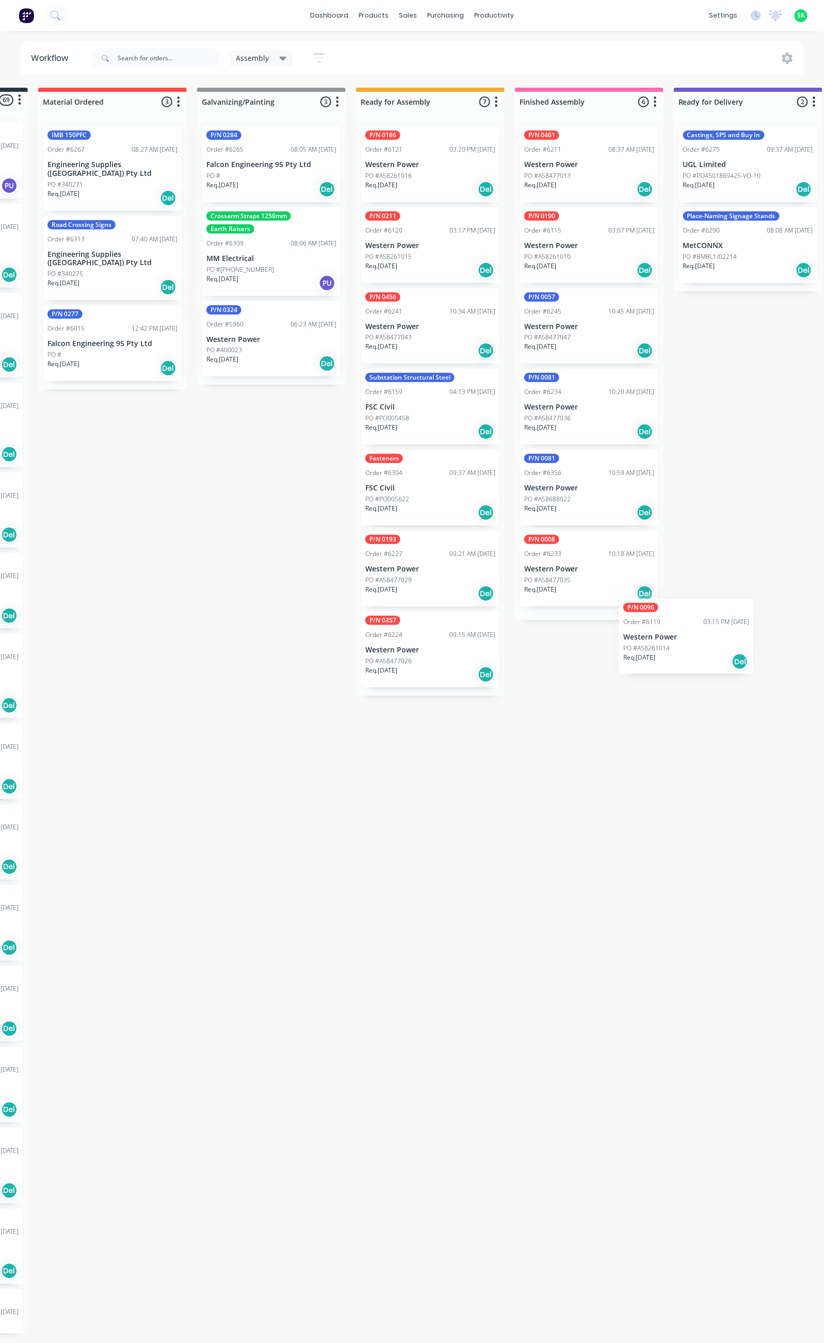
scroll to position [2, 148]
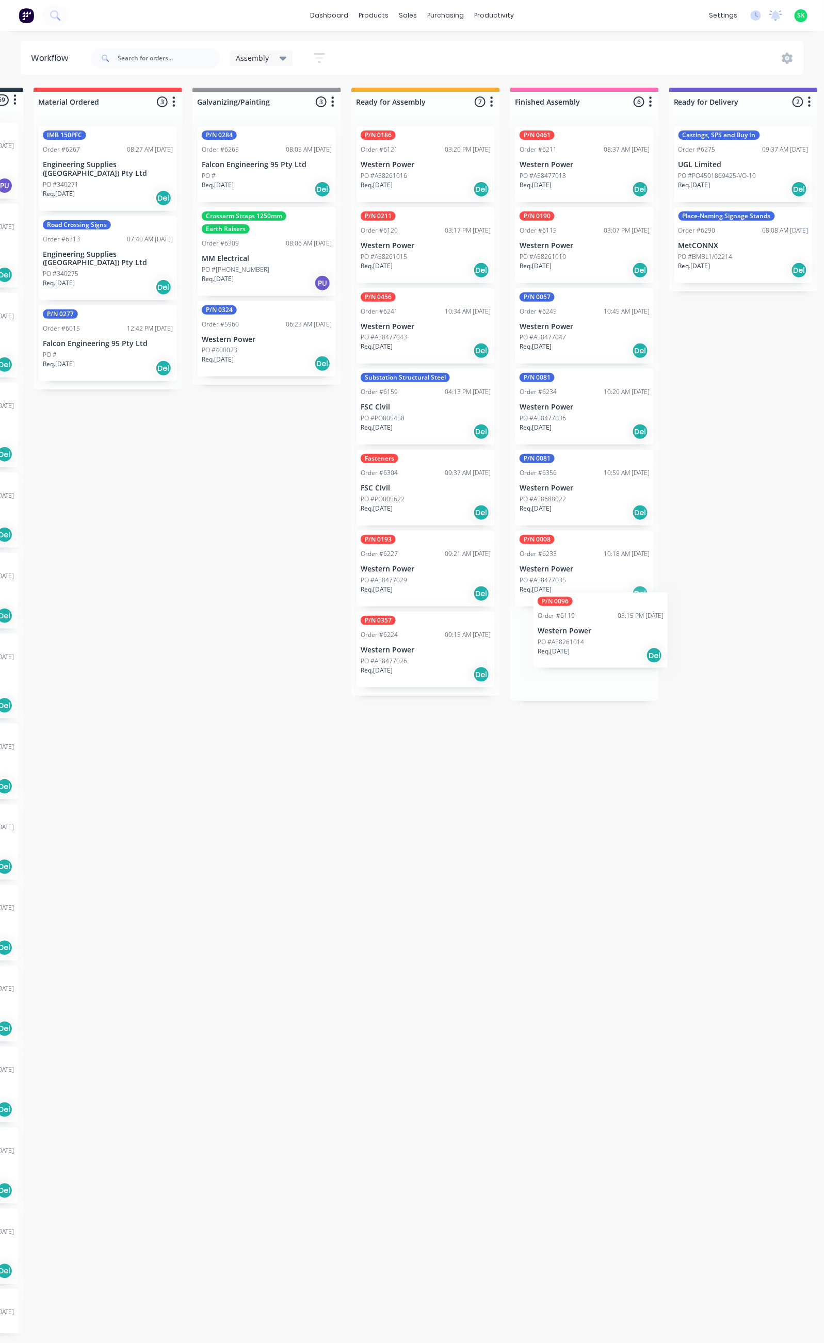
drag, startPoint x: 96, startPoint y: 482, endPoint x: 591, endPoint y: 629, distance: 516.5
click at [591, 629] on div "Submitted 69 Status colour #273444 hex #273444 Save Cancel Summaries Total orde…" at bounding box center [780, 711] width 1870 height 1246
click at [568, 659] on div "PO #A58261014" at bounding box center [584, 661] width 130 height 9
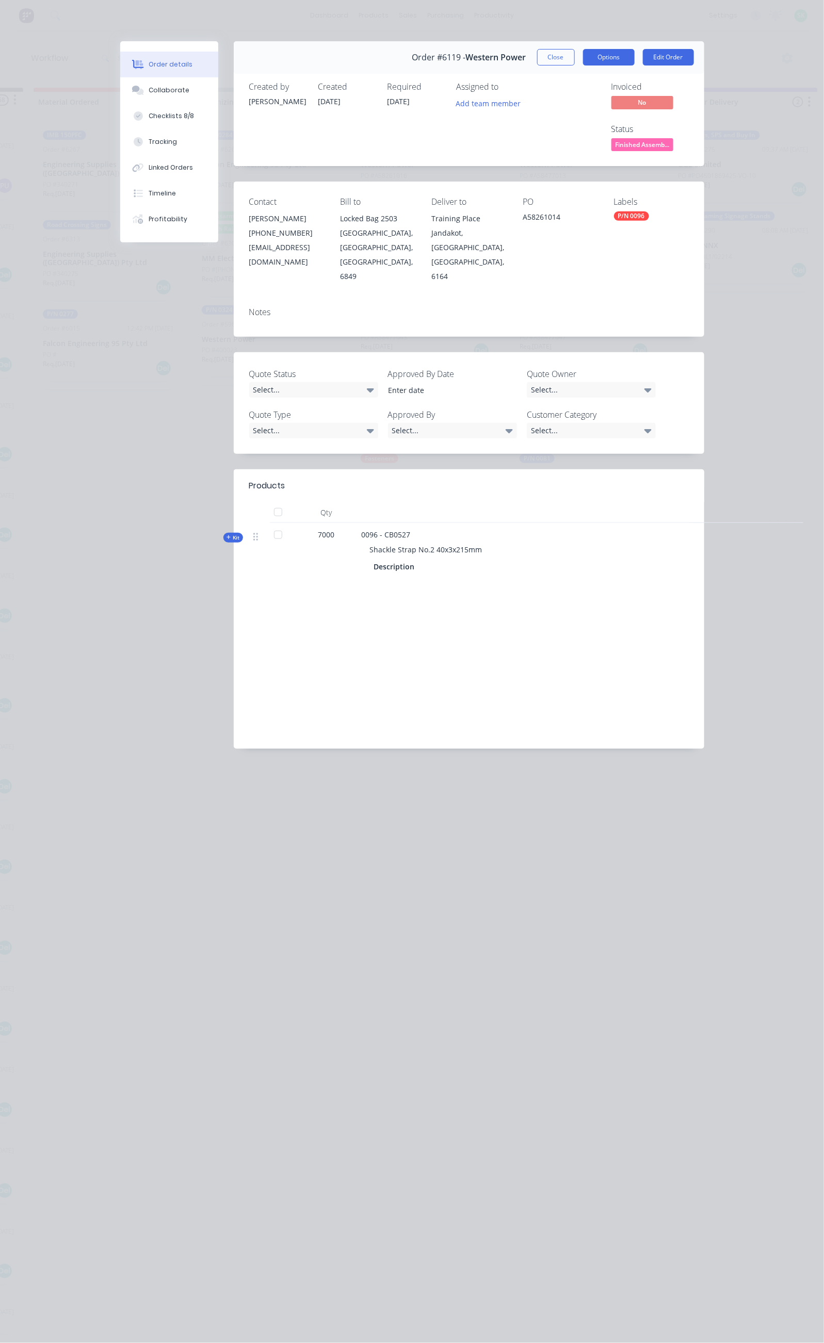
click at [634, 57] on button "Options" at bounding box center [609, 57] width 52 height 17
click at [575, 56] on button "Close" at bounding box center [556, 57] width 38 height 17
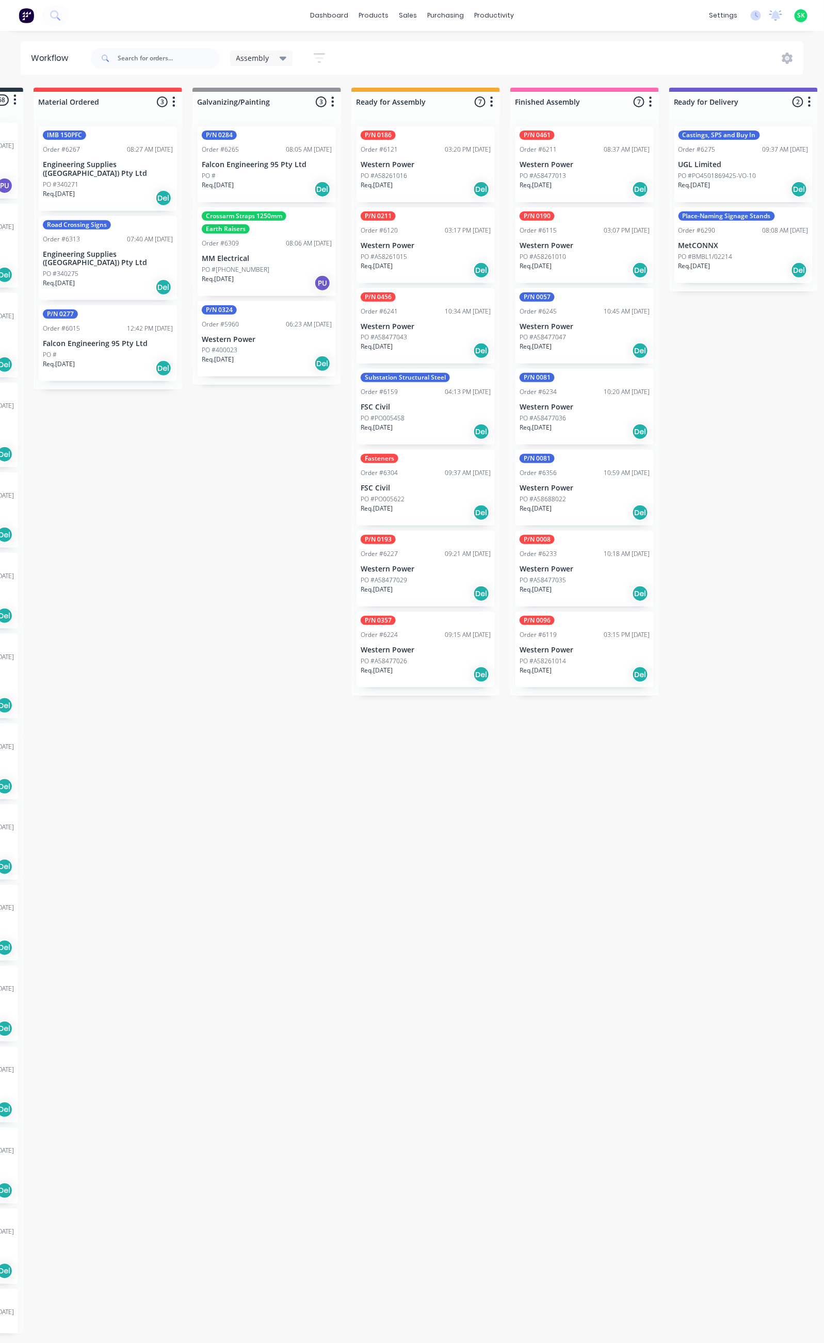
drag, startPoint x: 195, startPoint y: 961, endPoint x: 291, endPoint y: 952, distance: 96.4
click at [197, 961] on div "Submitted 68 Status colour #273444 hex #273444 Save Cancel Summaries Total orde…" at bounding box center [780, 711] width 1870 height 1246
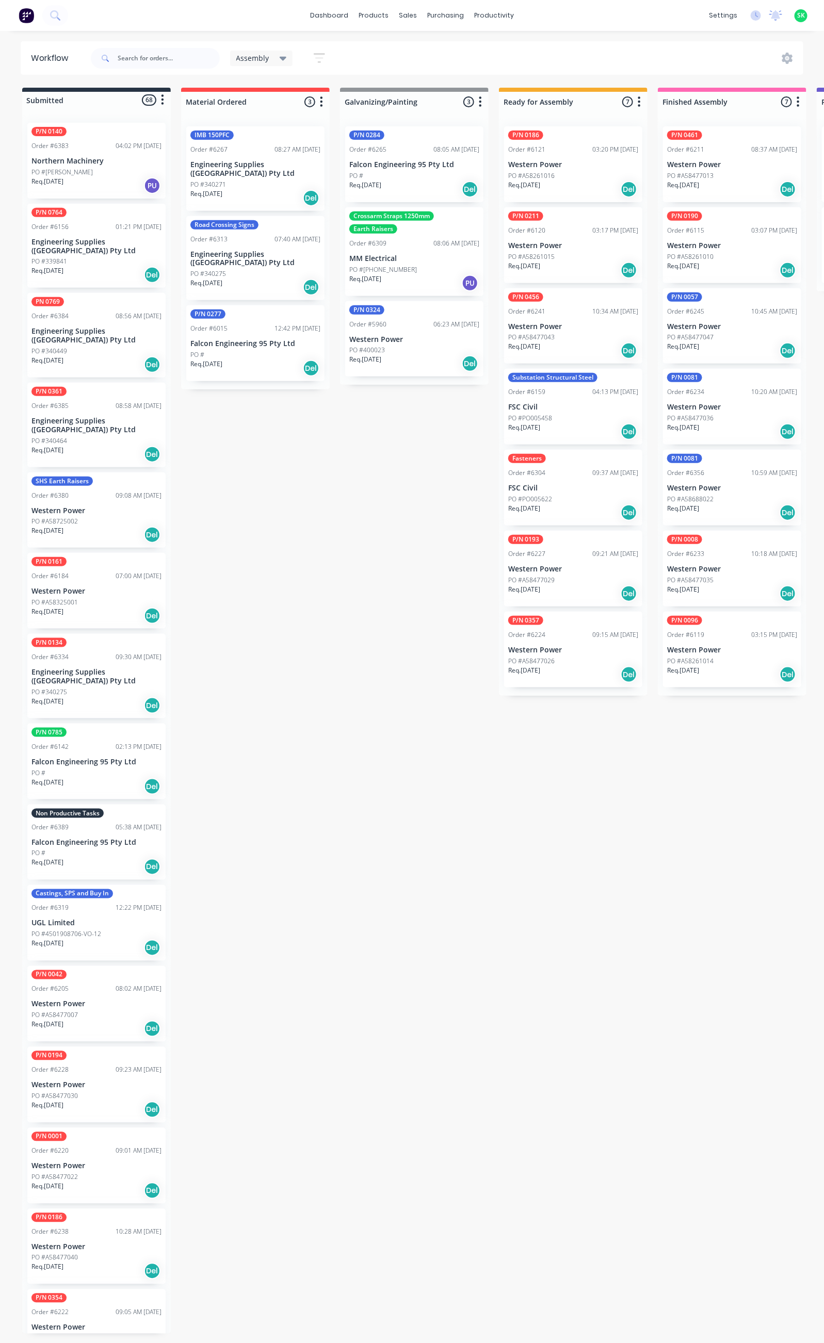
click at [88, 849] on div "PO #" at bounding box center [96, 853] width 130 height 9
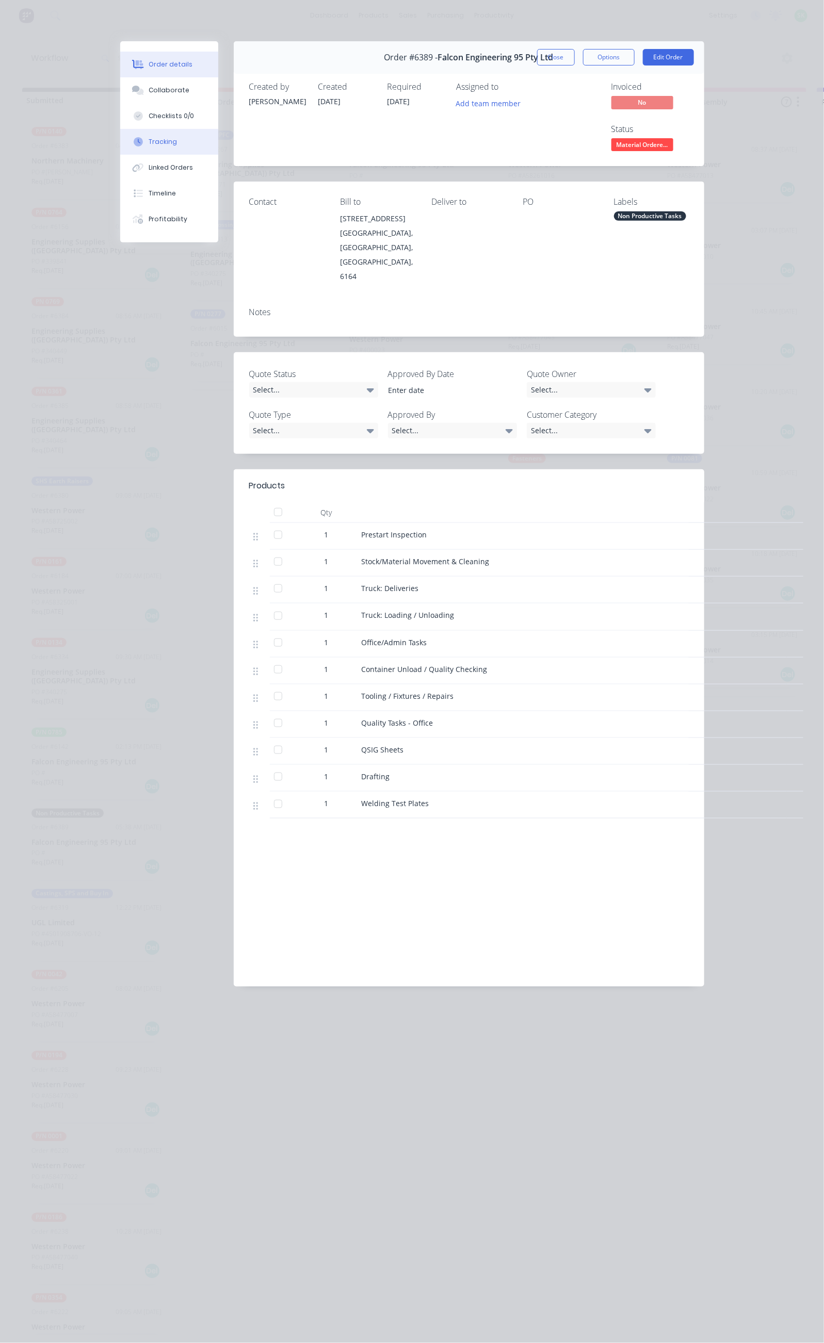
click at [120, 139] on button "Tracking" at bounding box center [169, 142] width 98 height 26
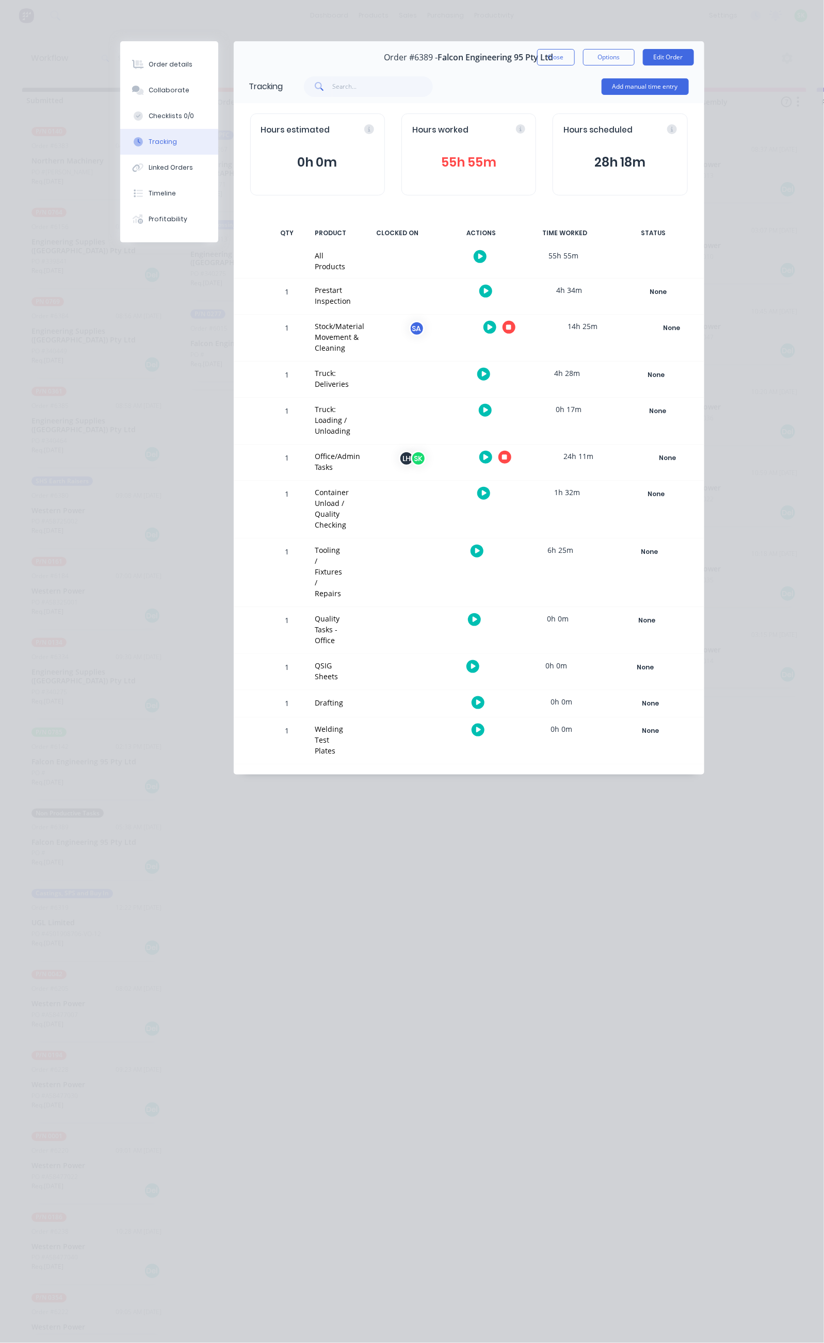
click at [507, 455] on icon "button" at bounding box center [504, 457] width 5 height 5
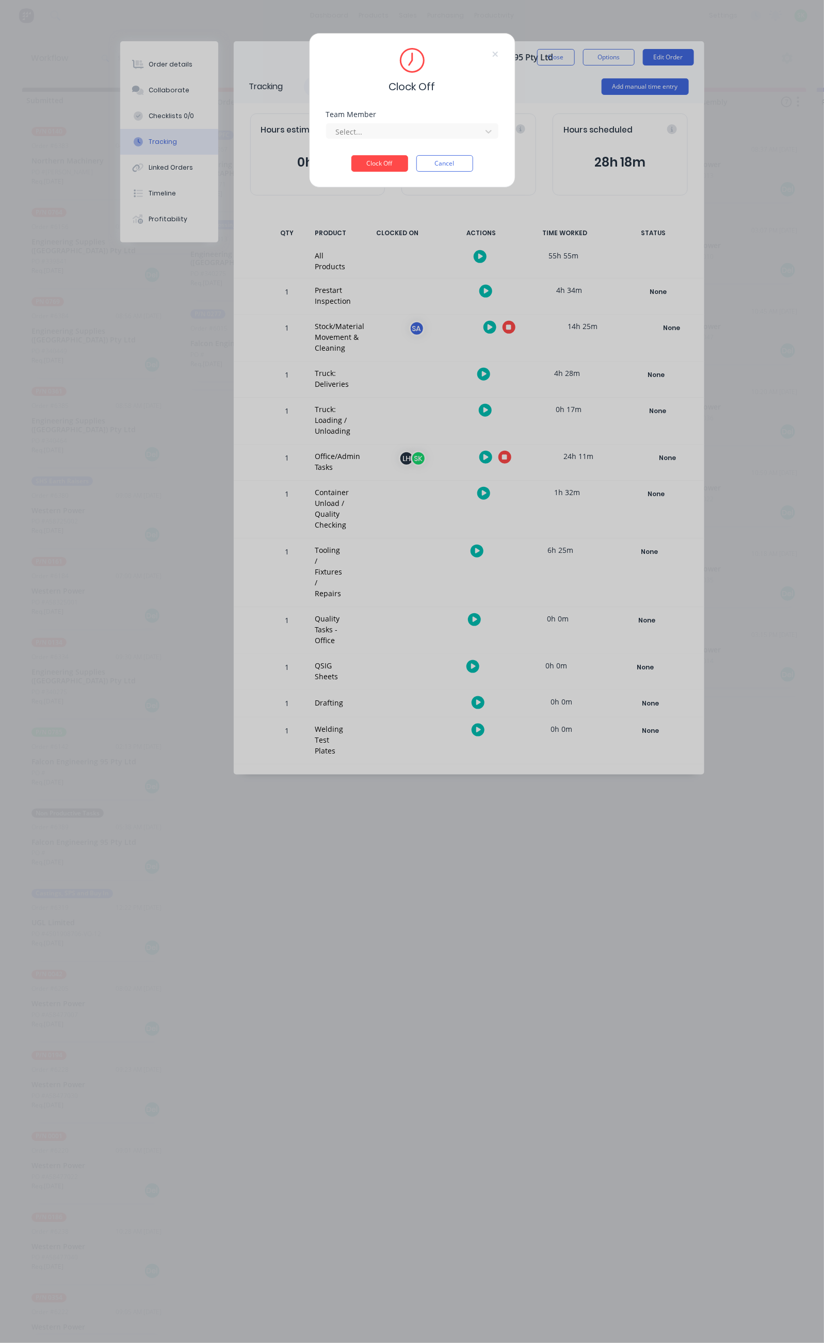
scroll to position [0, 0]
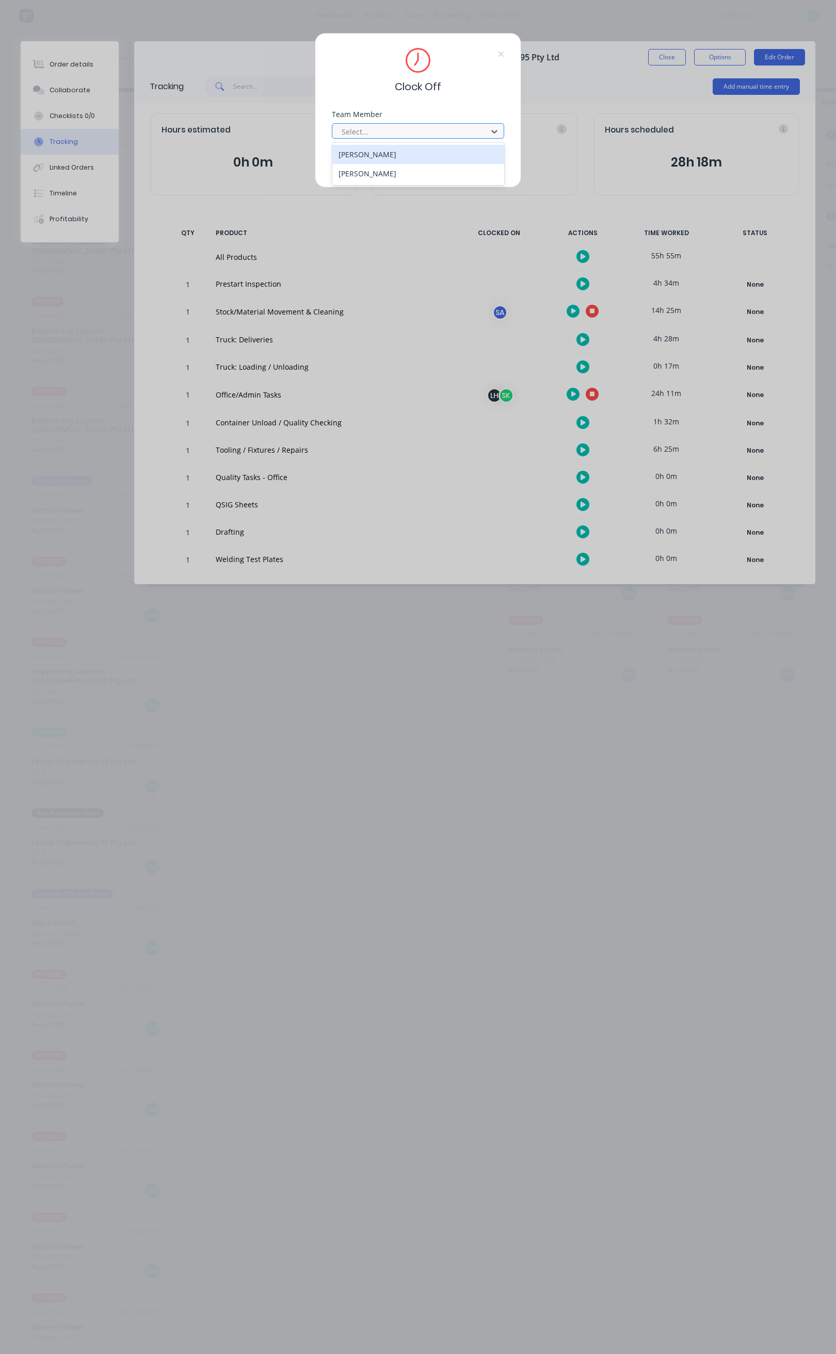
click at [435, 135] on div at bounding box center [410, 131] width 141 height 13
click at [381, 170] on div "[PERSON_NAME]" at bounding box center [418, 173] width 172 height 19
click at [380, 165] on button "Clock Off" at bounding box center [385, 163] width 57 height 17
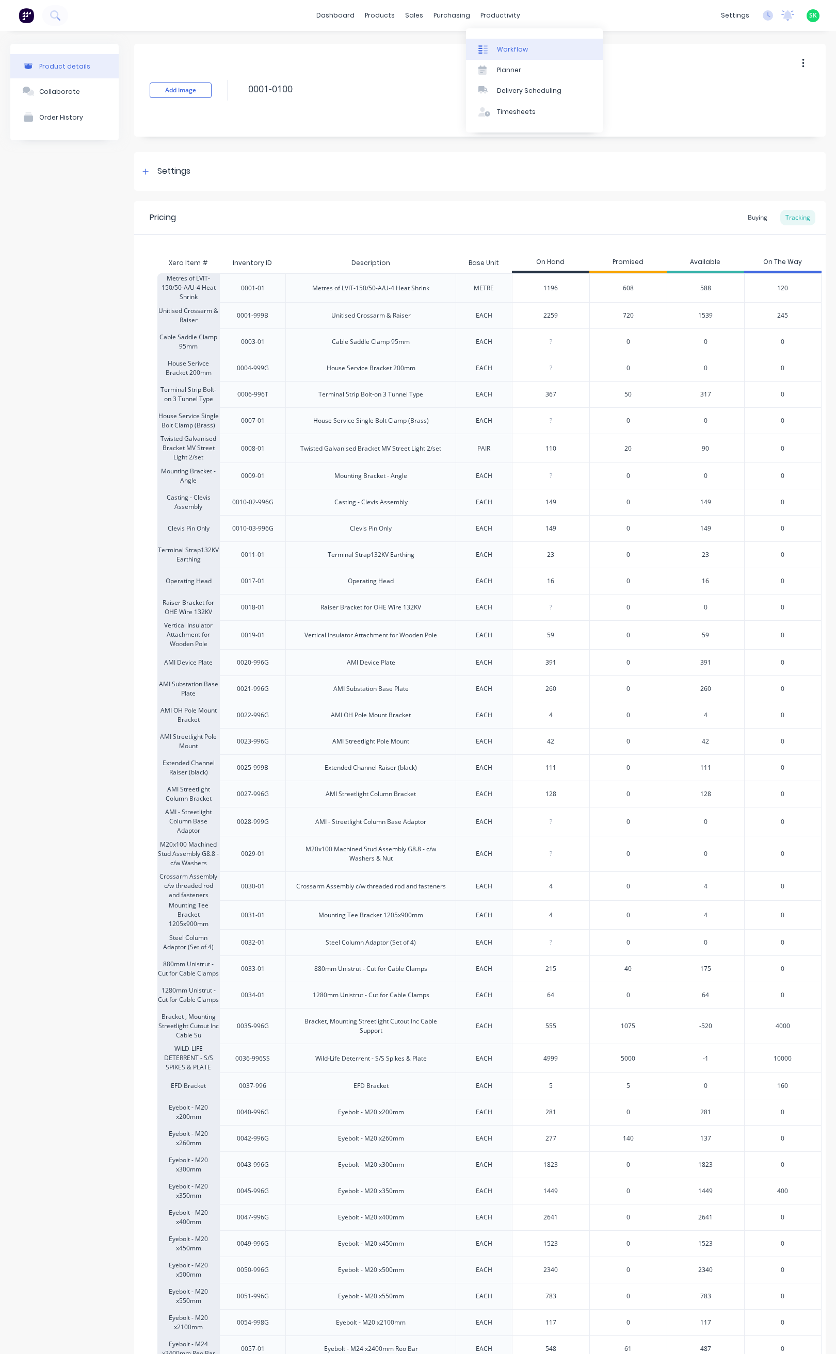
click at [495, 42] on link "Workflow" at bounding box center [534, 49] width 137 height 21
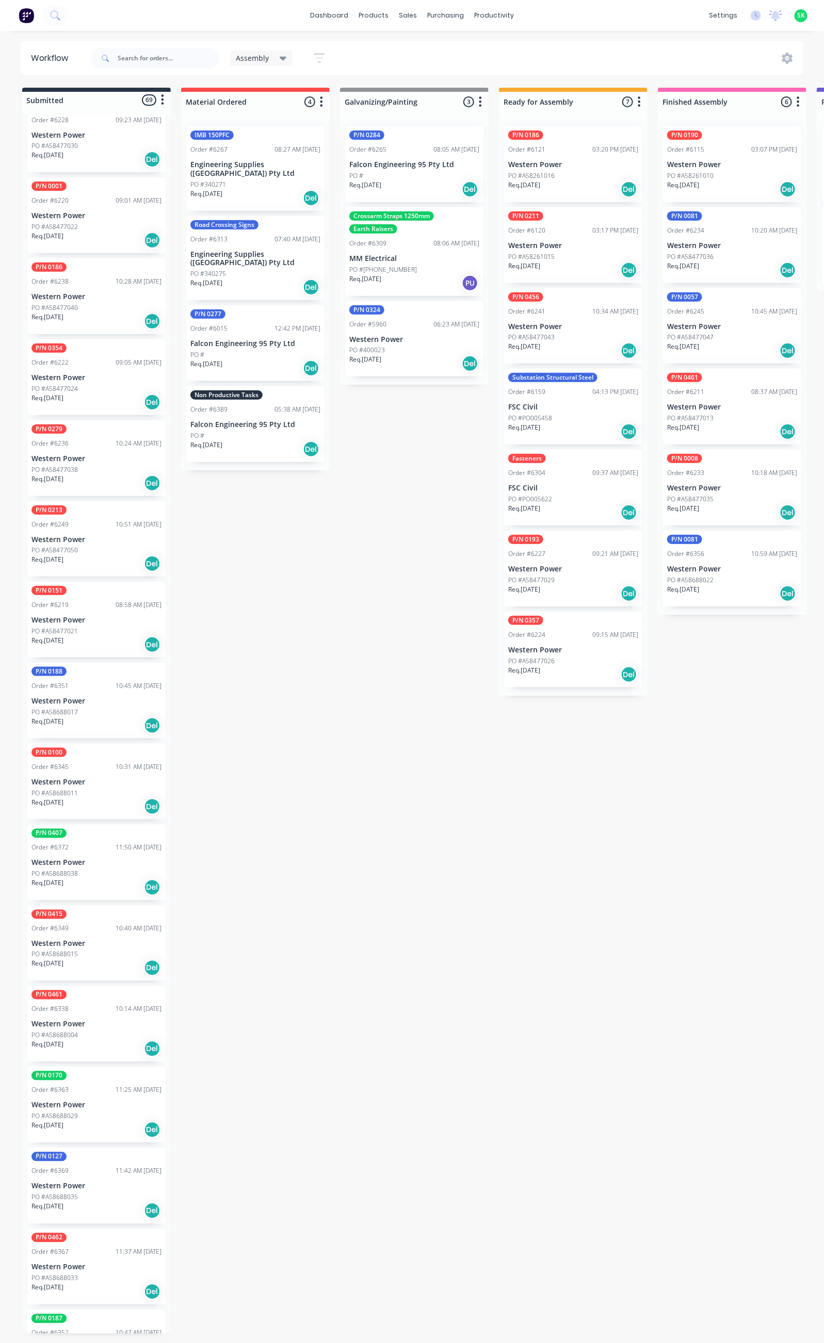
scroll to position [1006, 0]
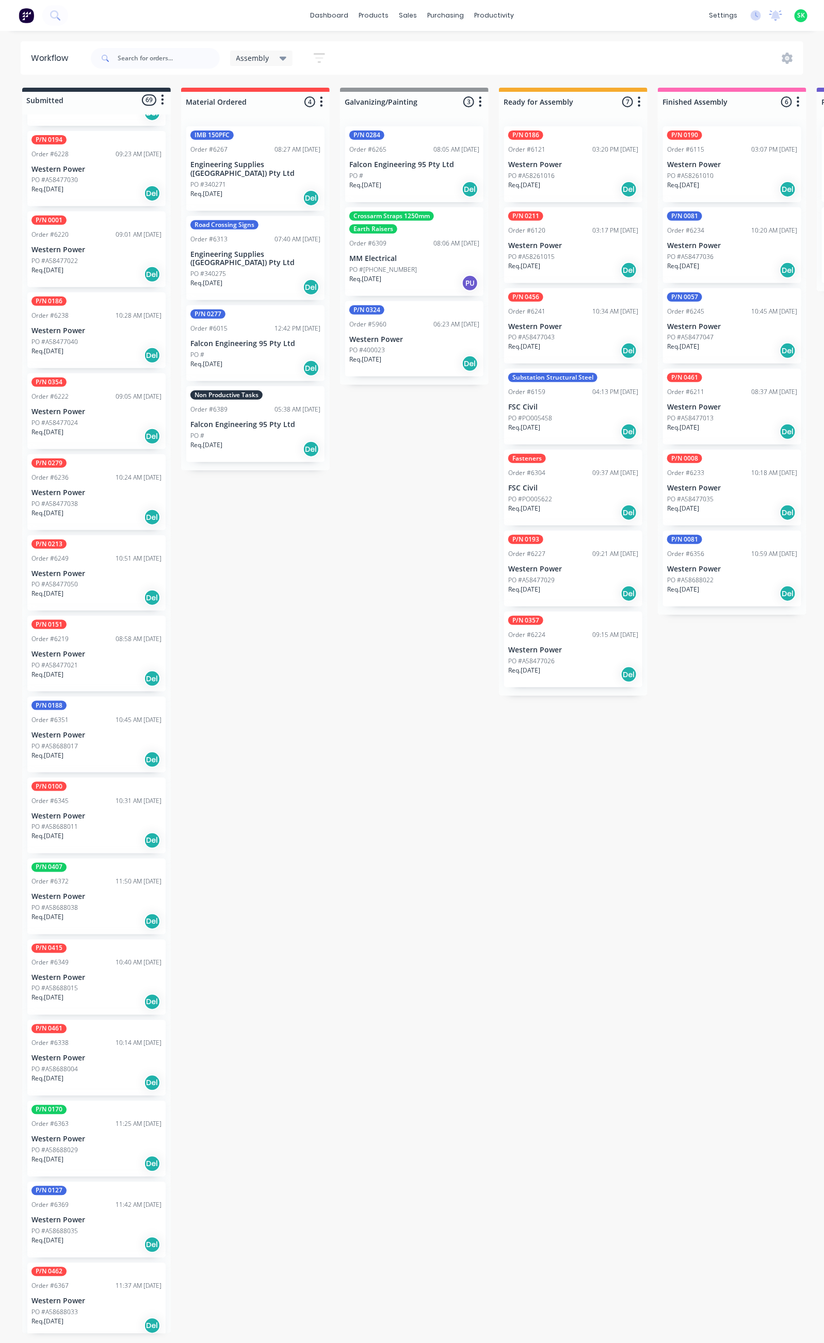
click at [248, 420] on p "Falcon Engineering 95 Pty Ltd" at bounding box center [255, 424] width 130 height 9
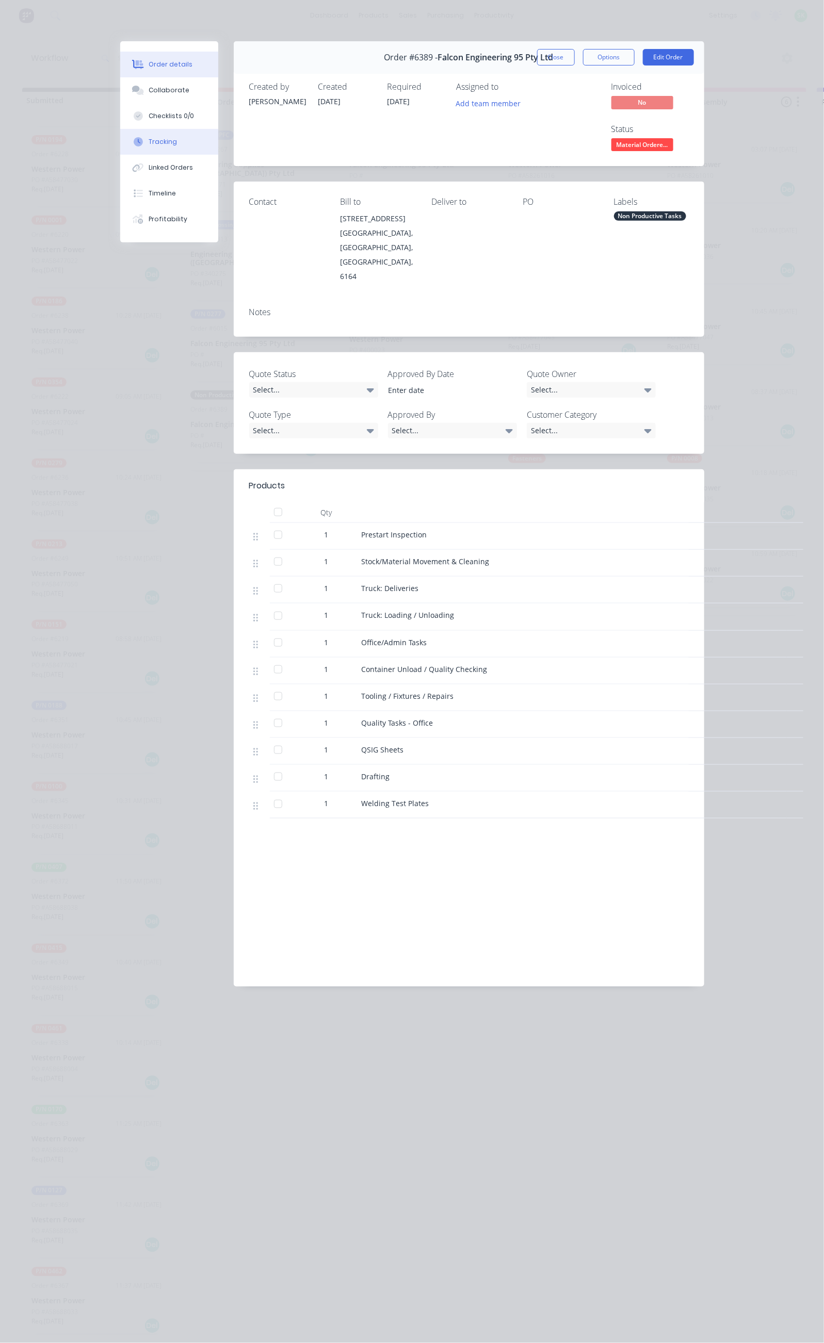
click at [120, 139] on button "Tracking" at bounding box center [169, 142] width 98 height 26
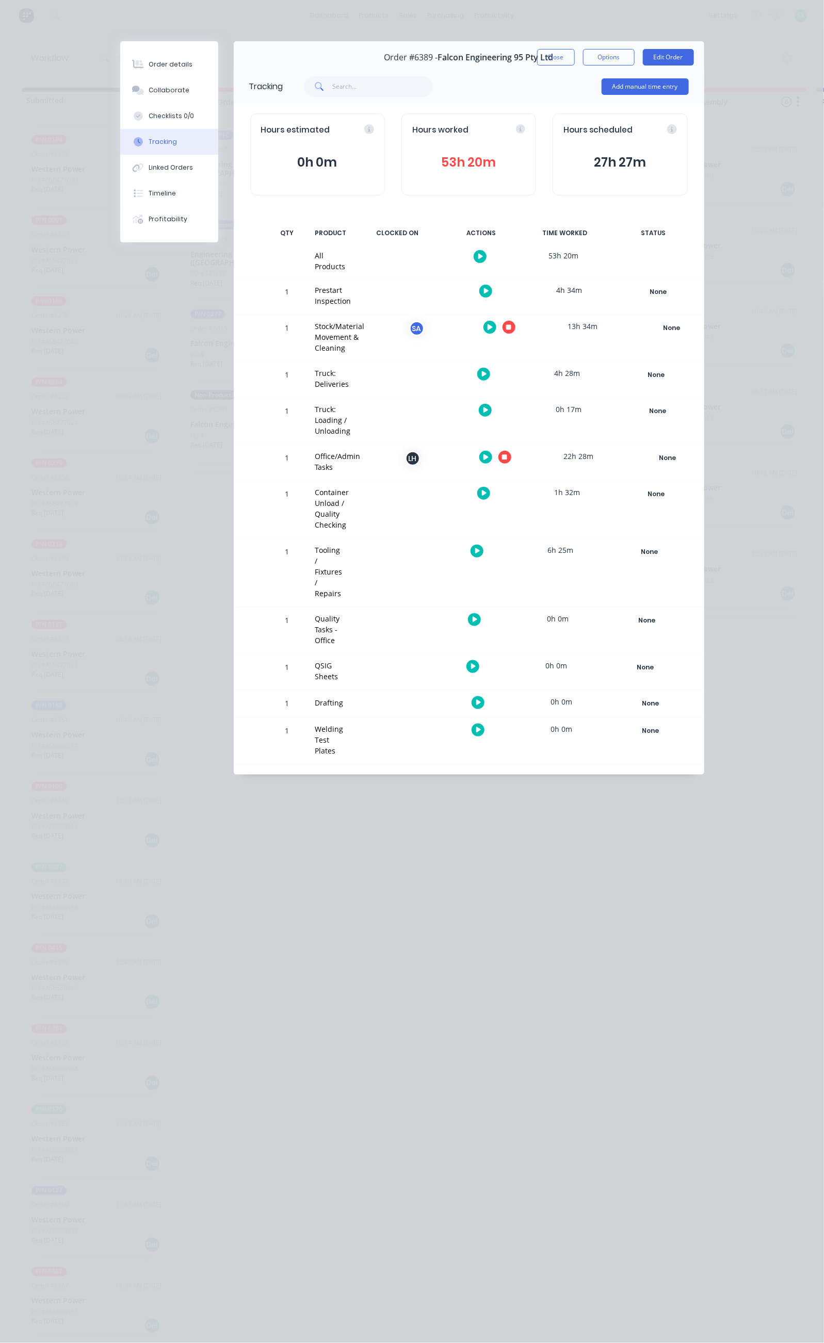
click at [488, 454] on icon "button" at bounding box center [485, 457] width 5 height 6
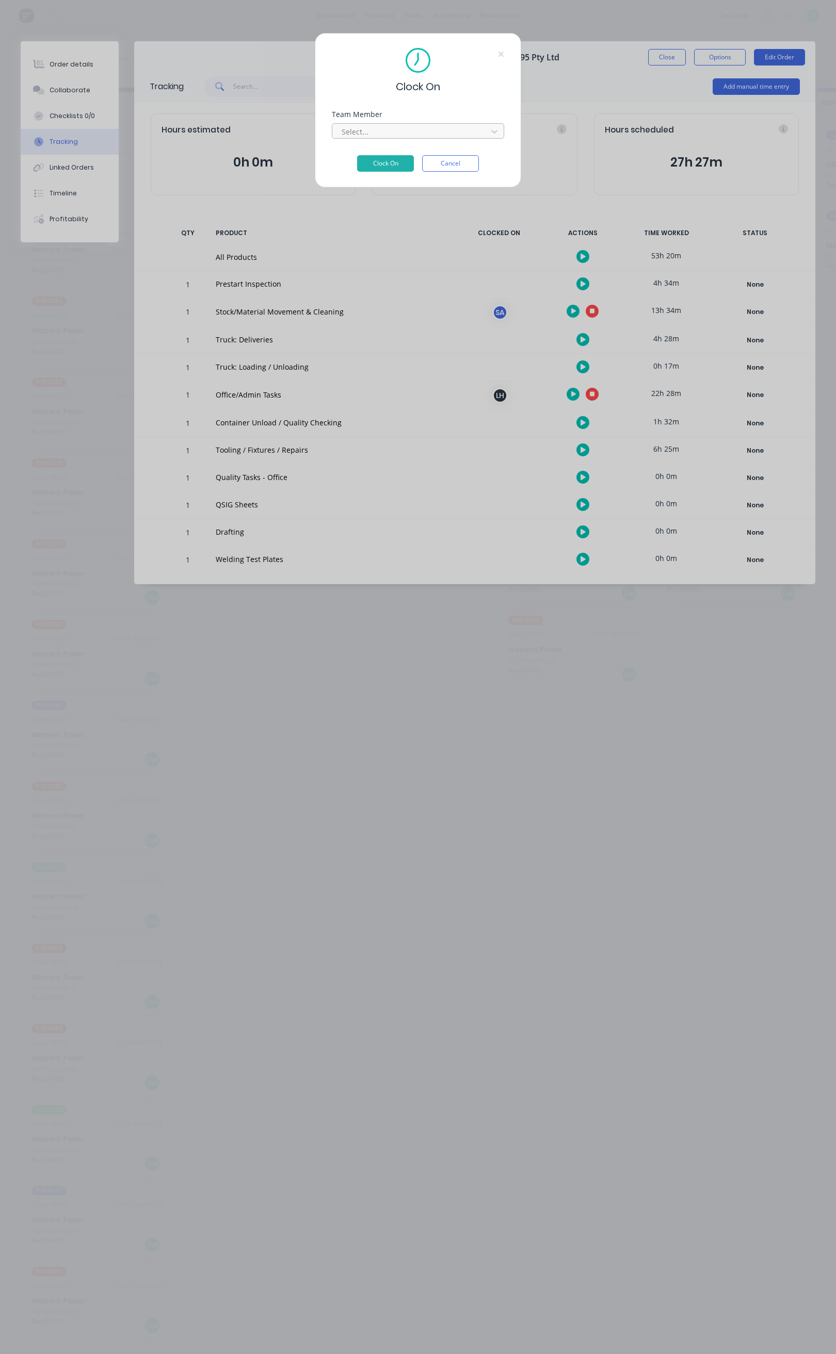
click at [423, 128] on div at bounding box center [410, 131] width 141 height 13
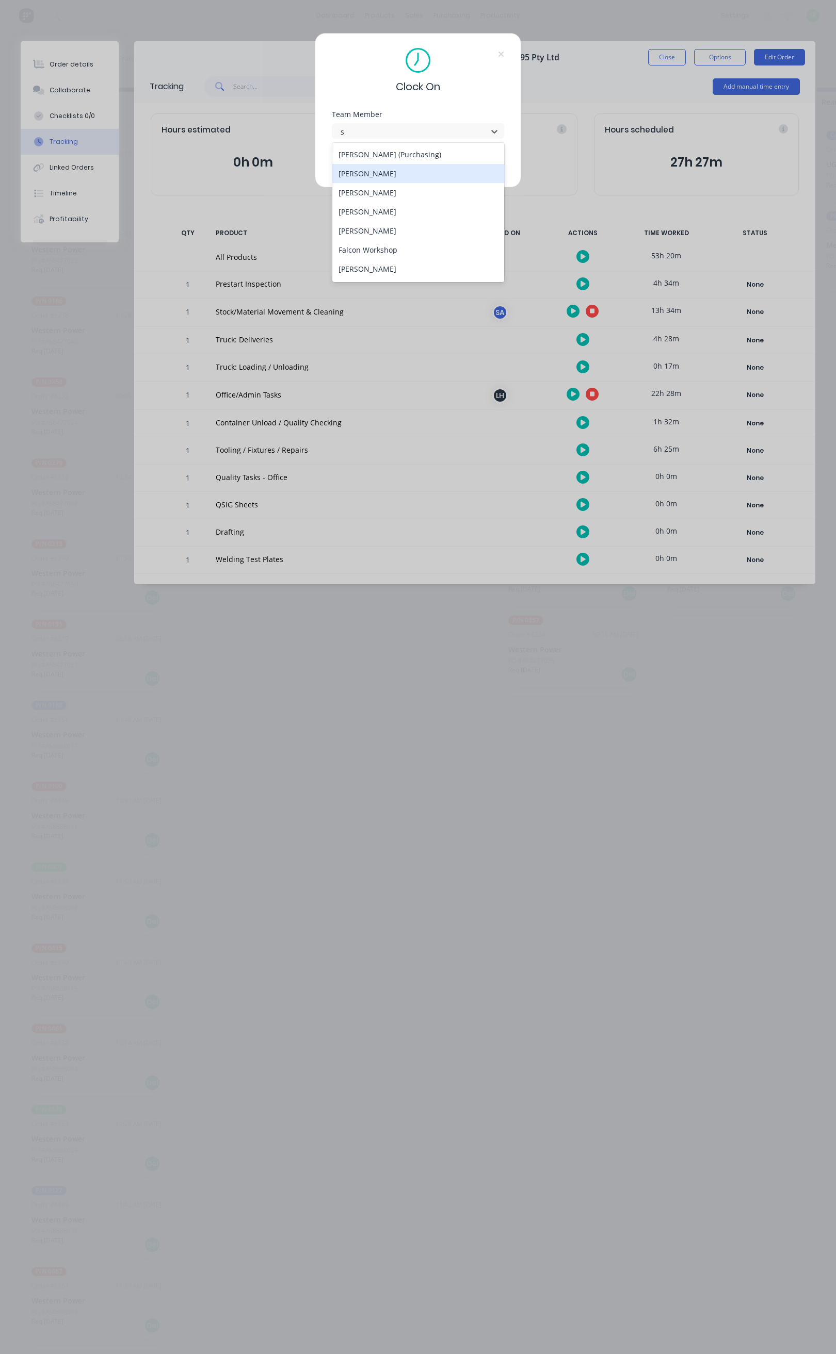
type input "st"
click at [388, 176] on div "[PERSON_NAME]" at bounding box center [418, 173] width 172 height 19
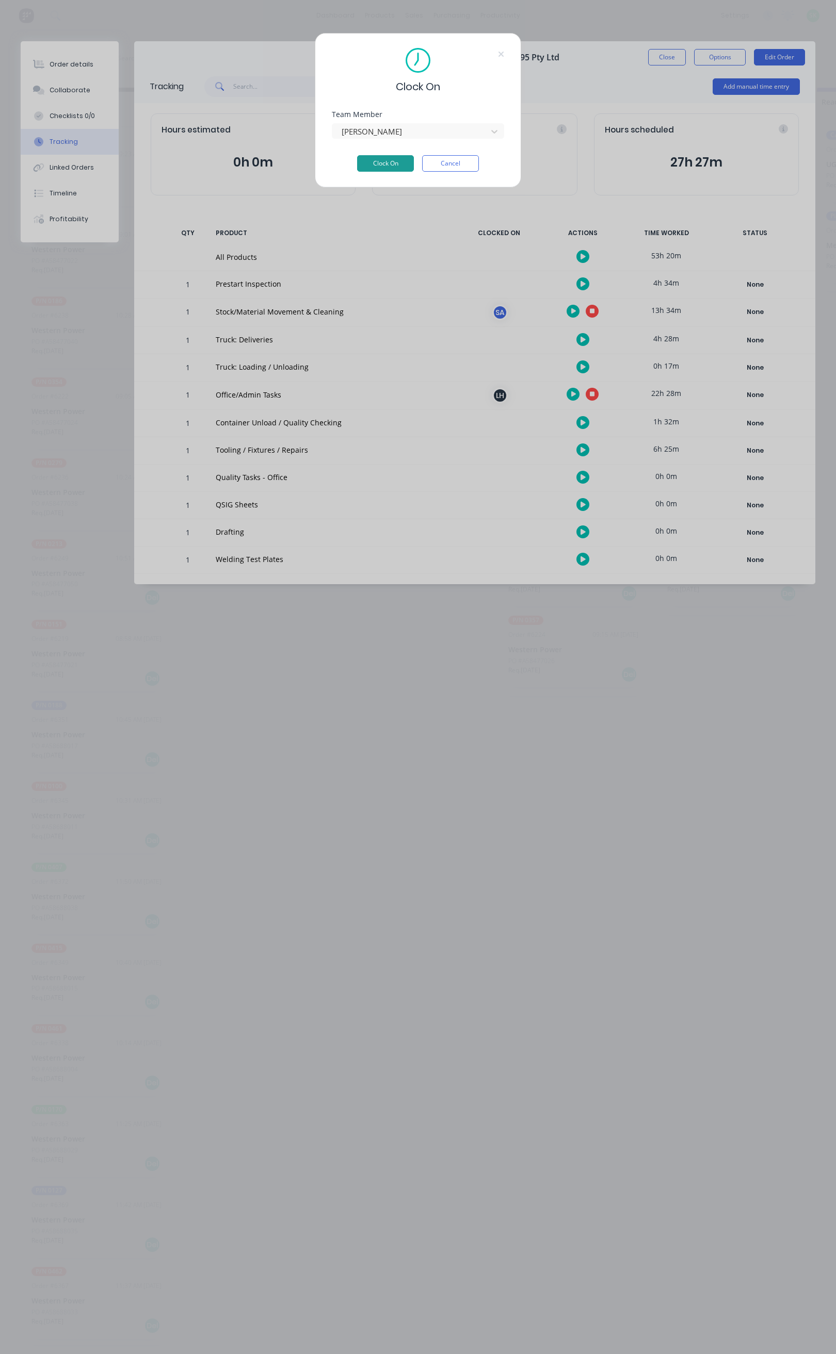
click at [383, 165] on button "Clock On" at bounding box center [385, 163] width 57 height 17
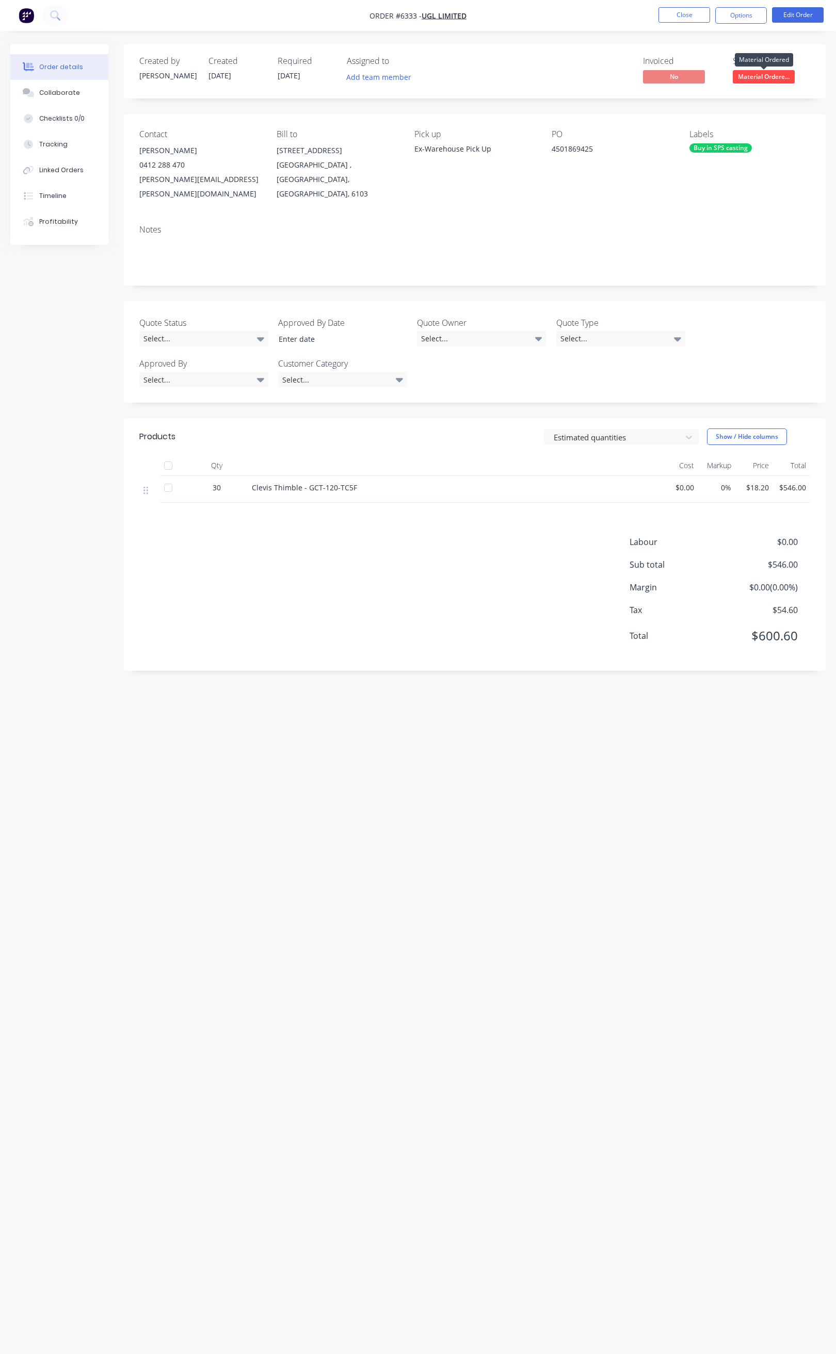
click at [758, 76] on span "Material Ordere..." at bounding box center [763, 76] width 62 height 13
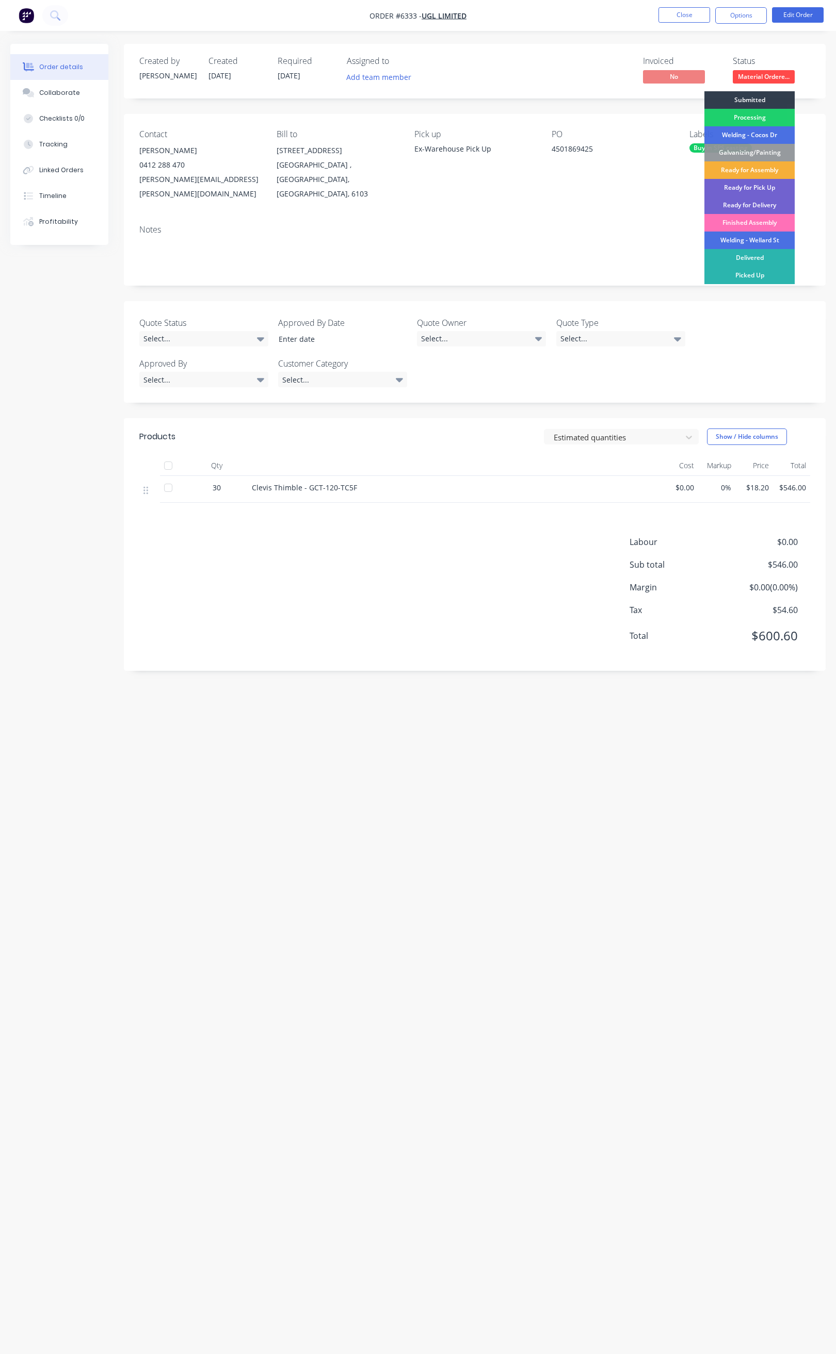
click at [706, 42] on div "Order details Collaborate Checklists 0/0 Tracking Linked Orders Timeline Profit…" at bounding box center [418, 677] width 836 height 1354
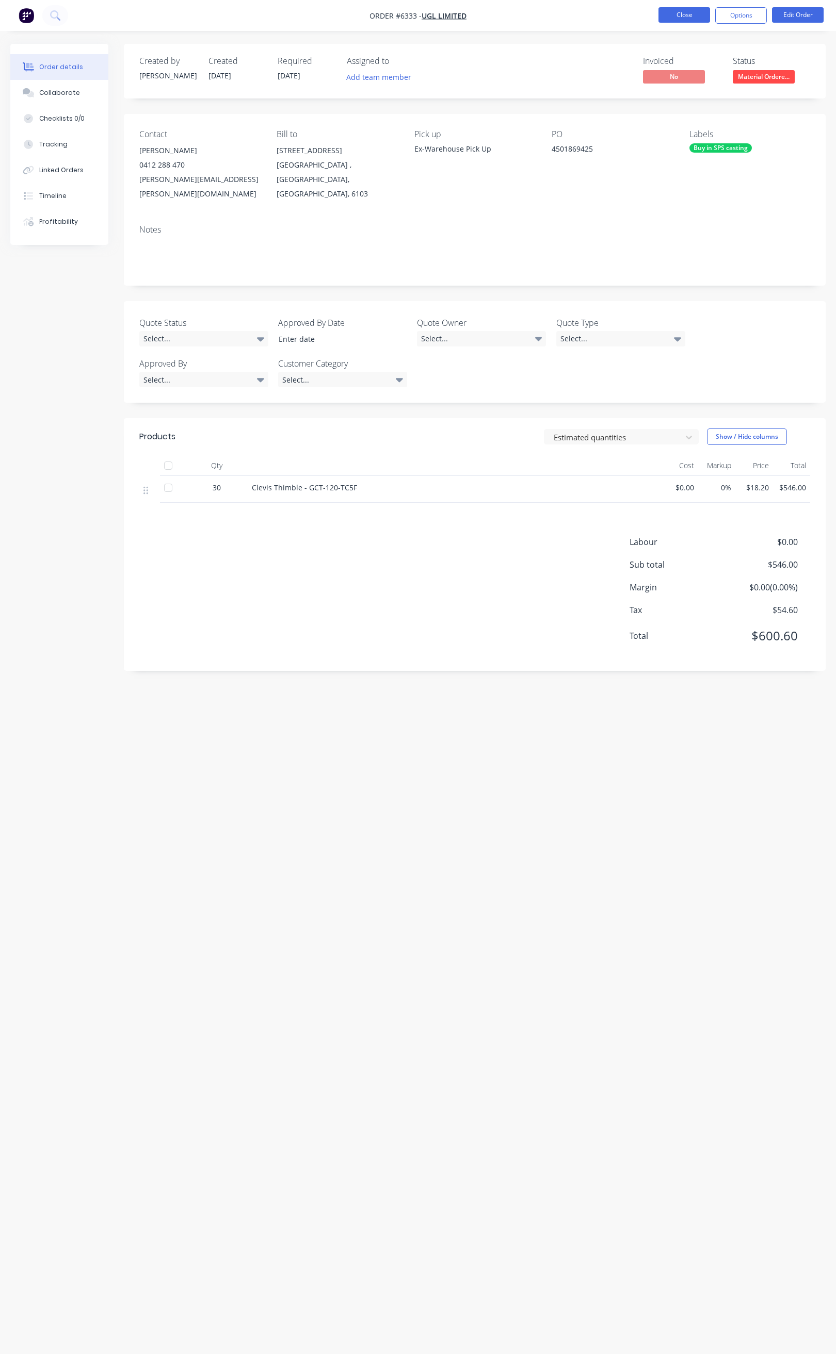
click at [668, 15] on button "Close" at bounding box center [684, 14] width 52 height 15
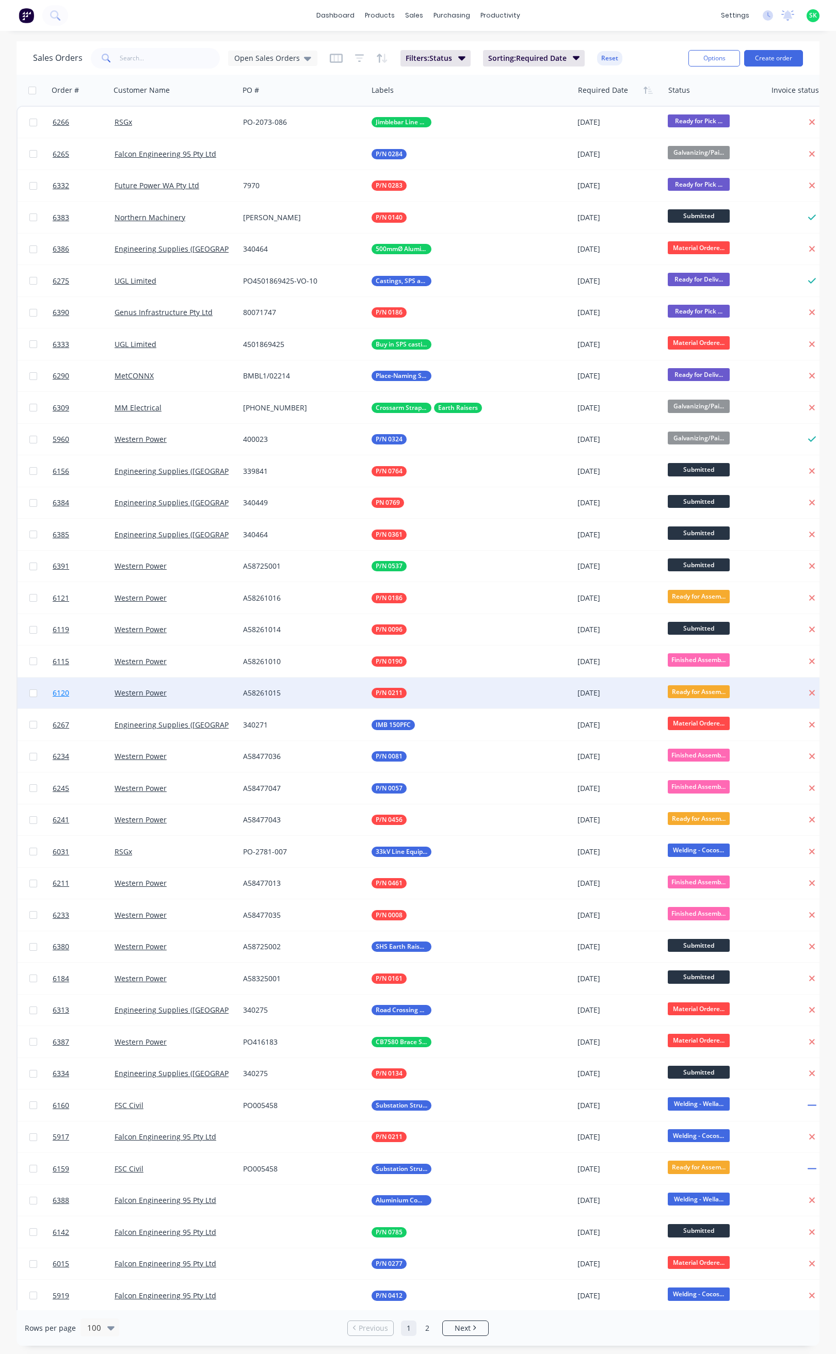
click at [53, 689] on span "6120" at bounding box center [61, 693] width 17 height 10
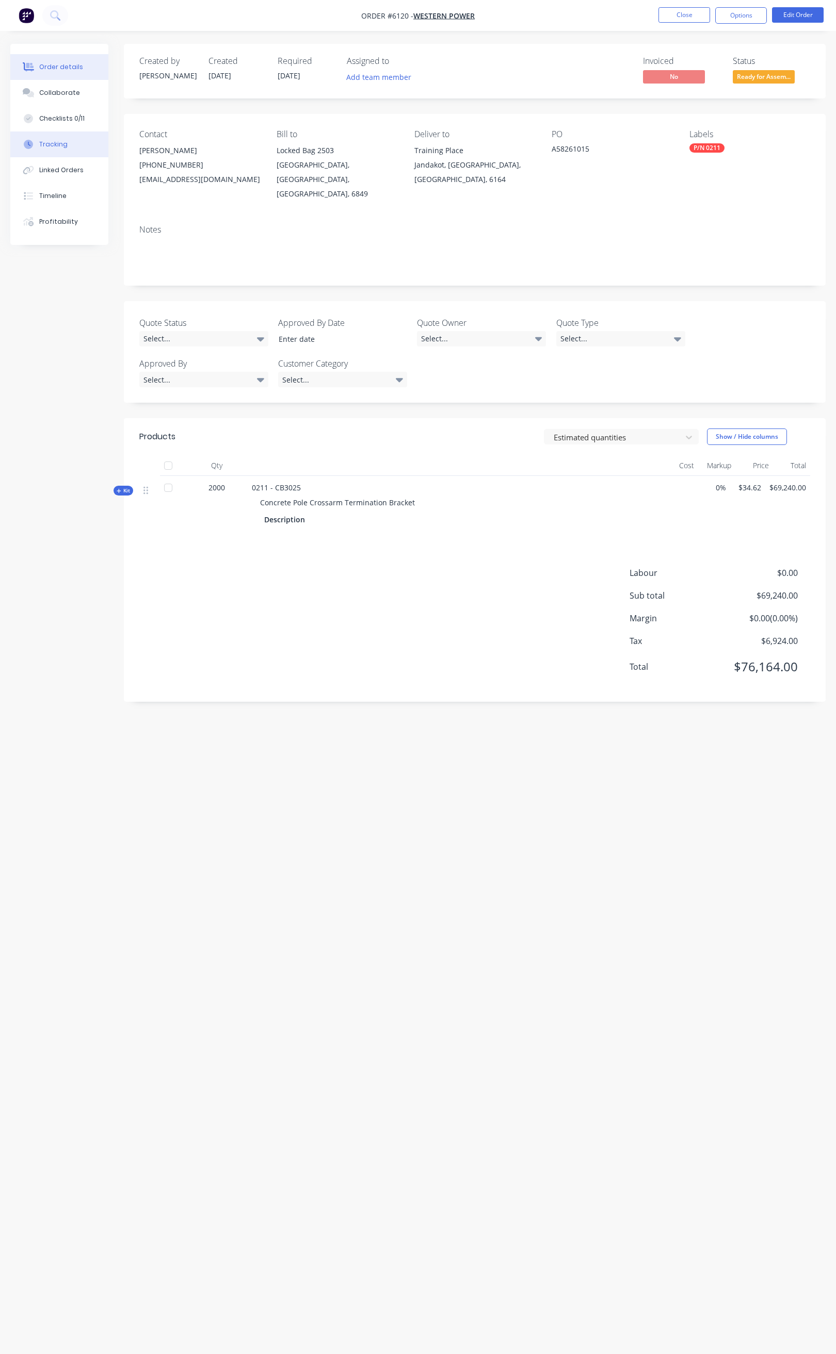
click at [79, 138] on button "Tracking" at bounding box center [59, 145] width 98 height 26
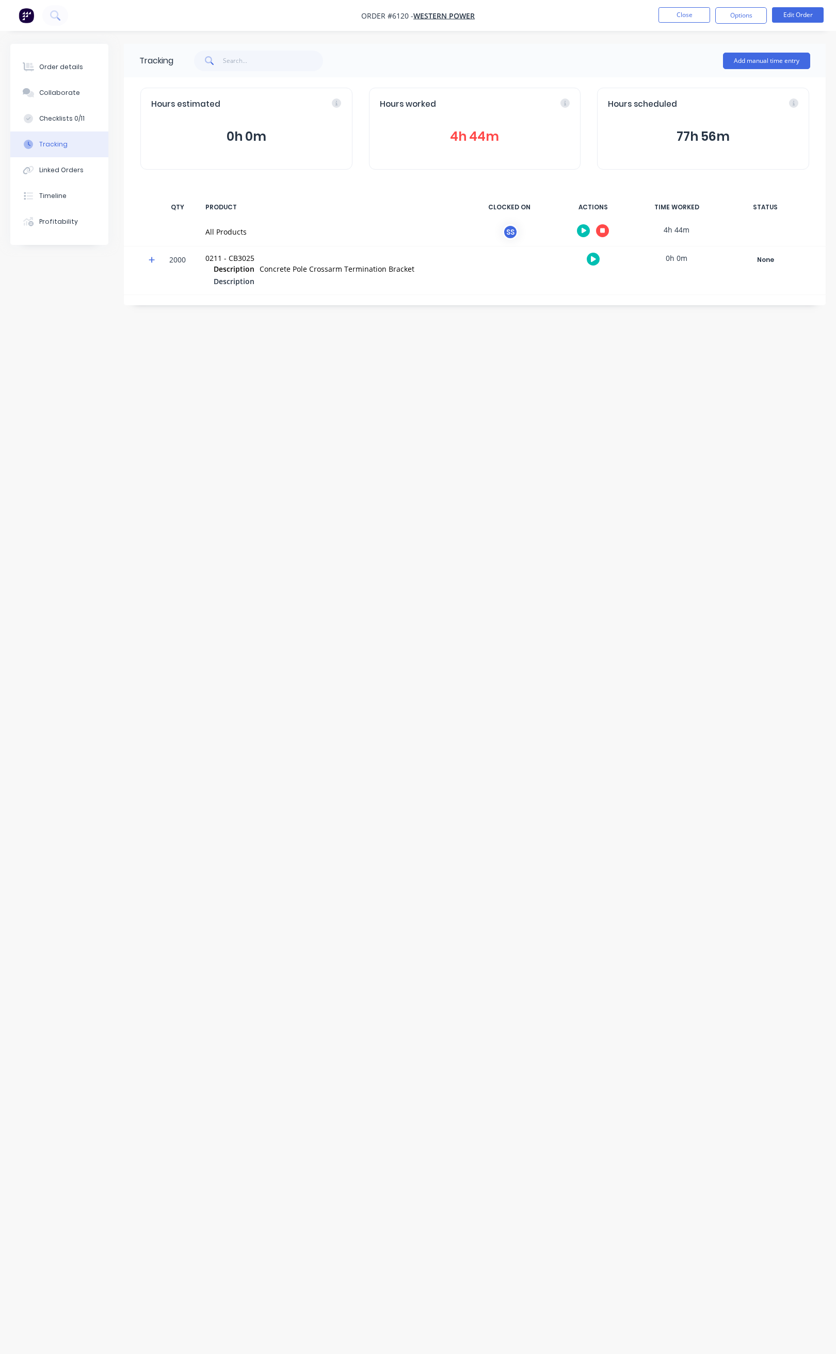
click at [583, 231] on icon "button" at bounding box center [583, 231] width 5 height 6
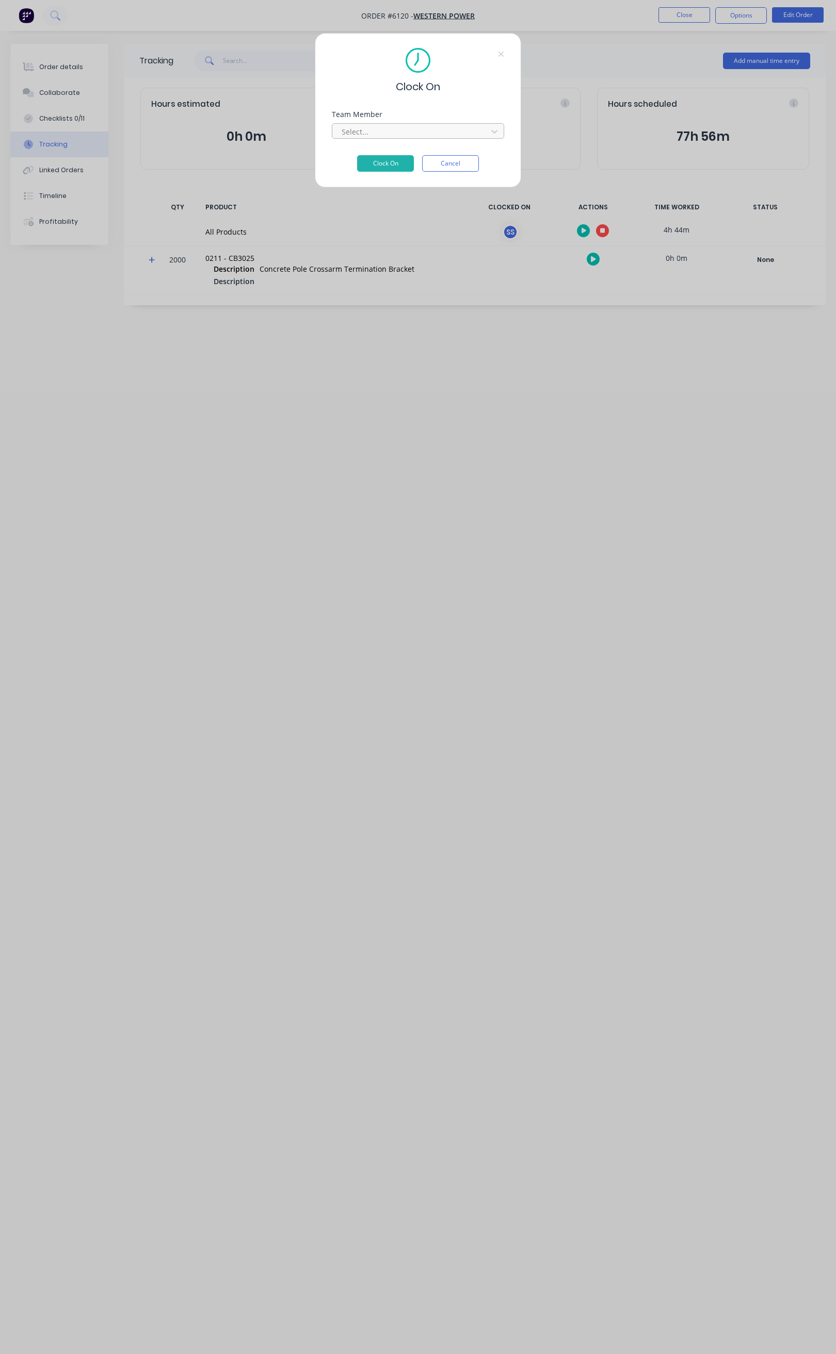
click at [441, 134] on div at bounding box center [410, 131] width 141 height 13
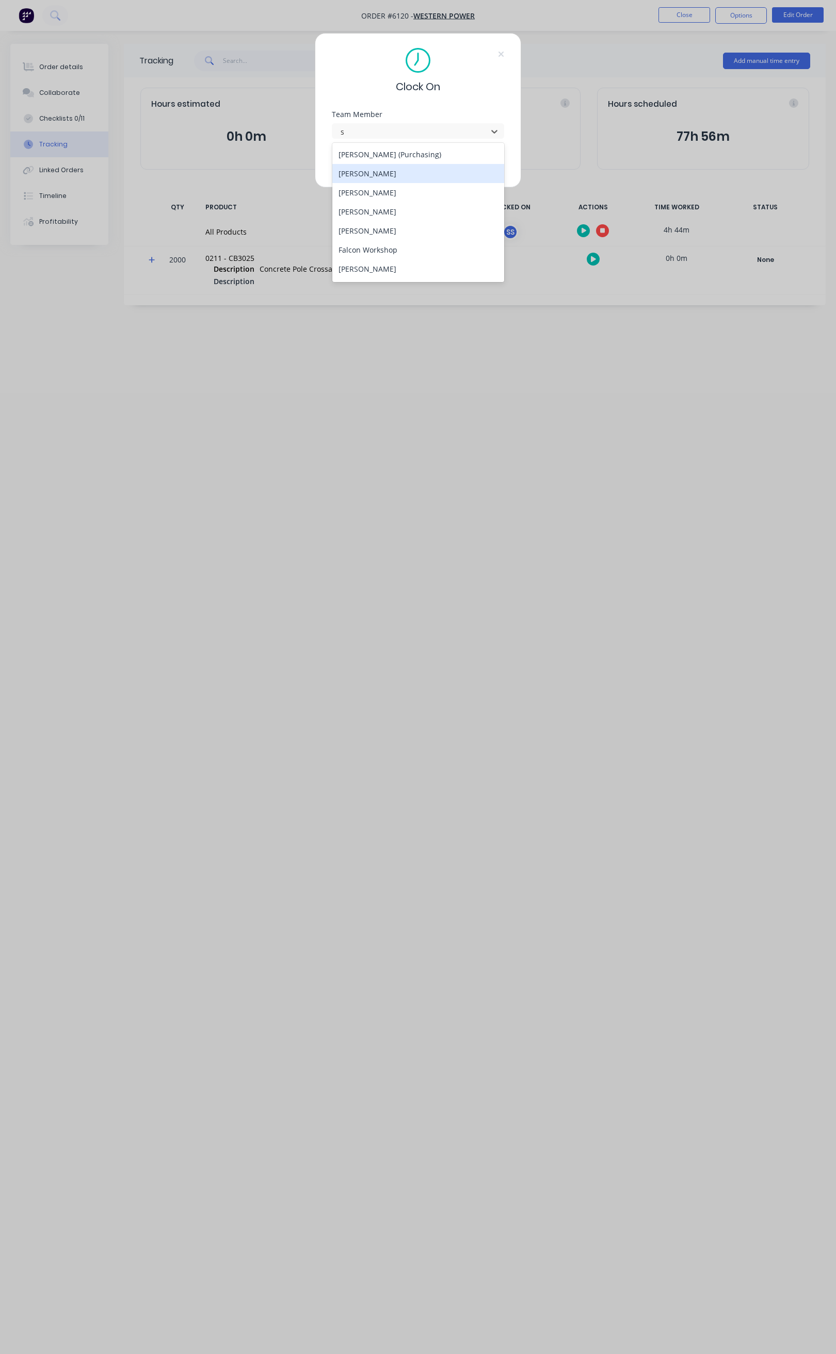
type input "st"
click at [378, 175] on div "[PERSON_NAME]" at bounding box center [418, 173] width 172 height 19
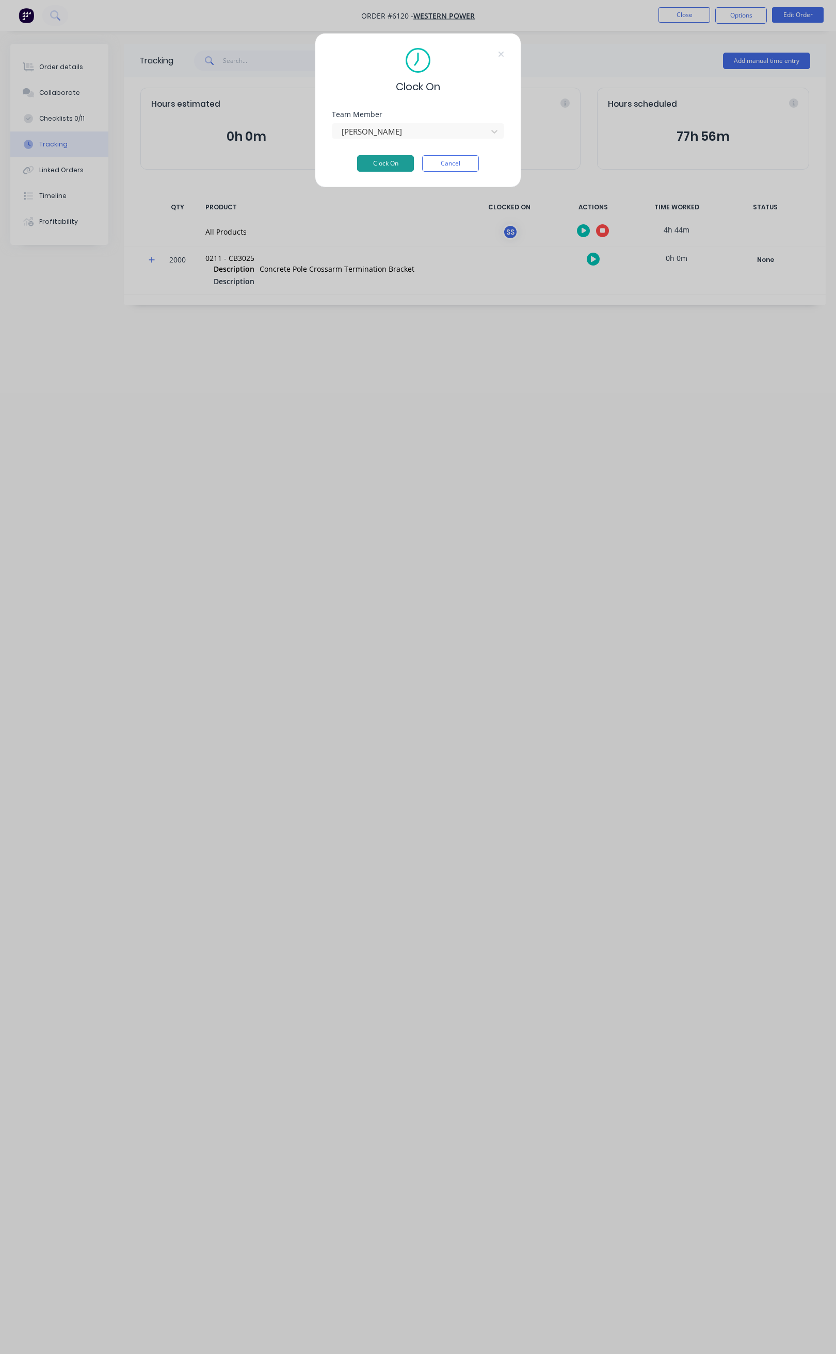
click at [378, 161] on button "Clock On" at bounding box center [385, 163] width 57 height 17
